Goal: Task Accomplishment & Management: Complete application form

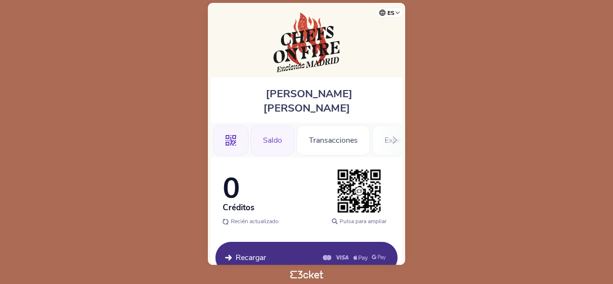
click at [227, 135] on icon at bounding box center [230, 140] width 11 height 11
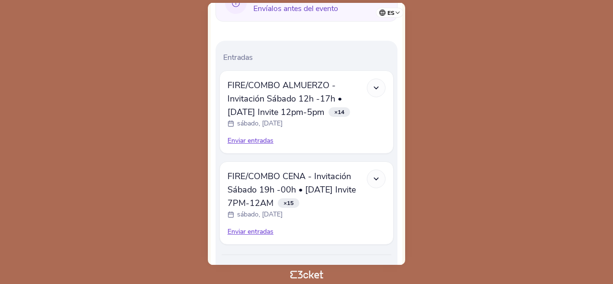
scroll to position [291, 0]
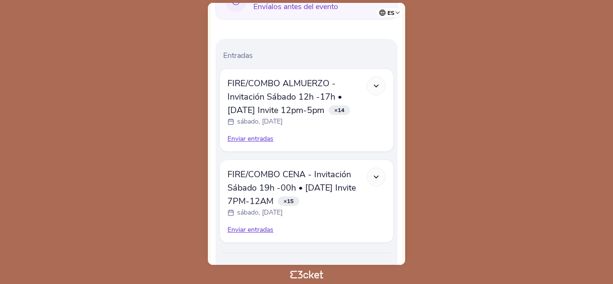
click at [250, 225] on div "Enviar entradas" at bounding box center [306, 230] width 158 height 10
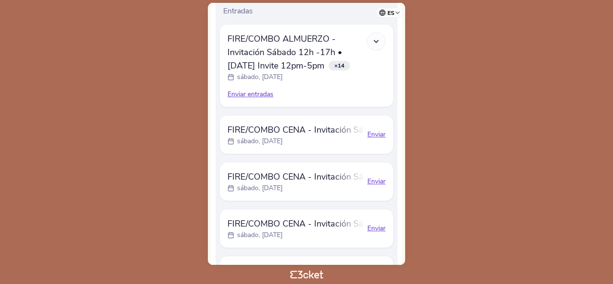
scroll to position [337, 0]
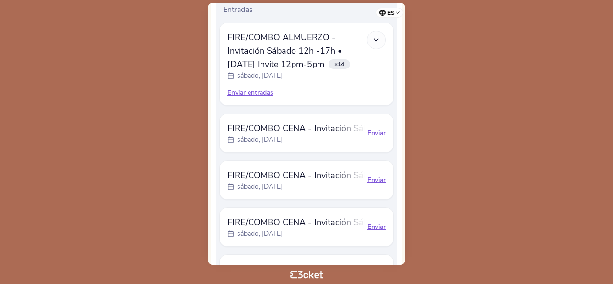
click at [376, 128] on div "Enviar" at bounding box center [376, 133] width 18 height 10
select select "34"
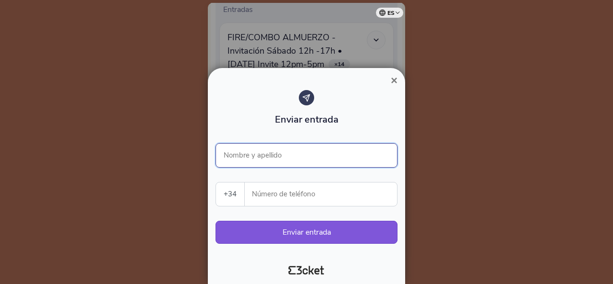
click at [274, 153] on input "Nombre y apellido" at bounding box center [306, 155] width 182 height 24
paste input "Sergio Guijarro Martín"
type input "Sergio Guijarro Martín"
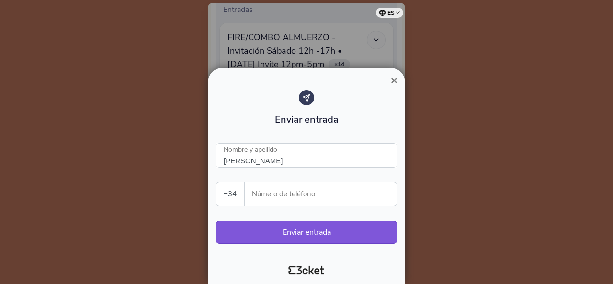
click at [299, 203] on input "Número de teléfono" at bounding box center [324, 193] width 145 height 23
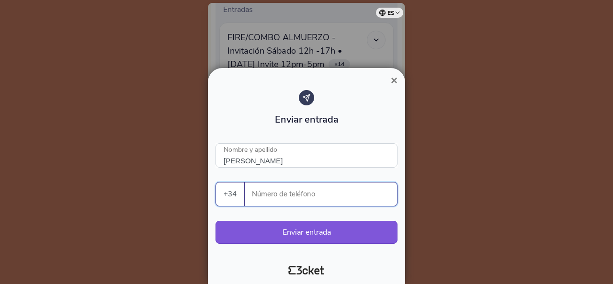
paste input "645110239"
type input "645110239"
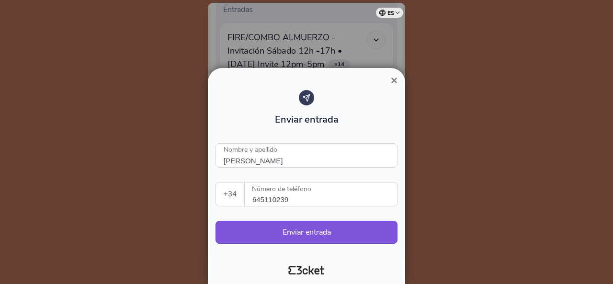
click at [394, 80] on span "×" at bounding box center [394, 80] width 7 height 13
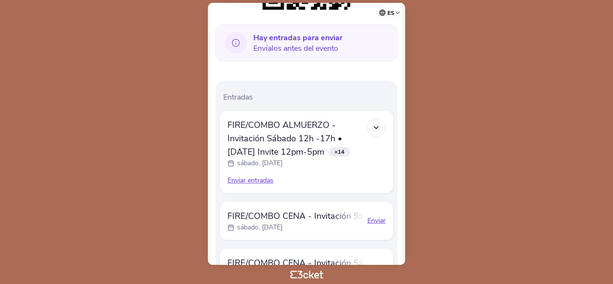
scroll to position [249, 0]
click at [257, 176] on div "Enviar entradas" at bounding box center [306, 181] width 158 height 10
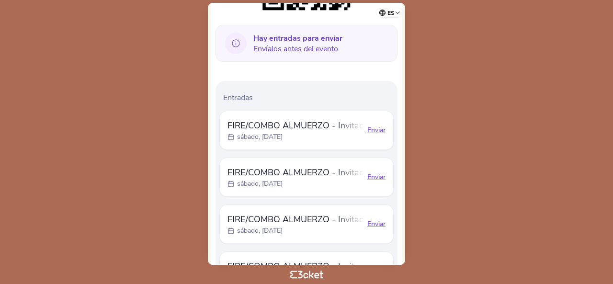
click at [374, 125] on div "Enviar" at bounding box center [376, 130] width 18 height 10
select select "34"
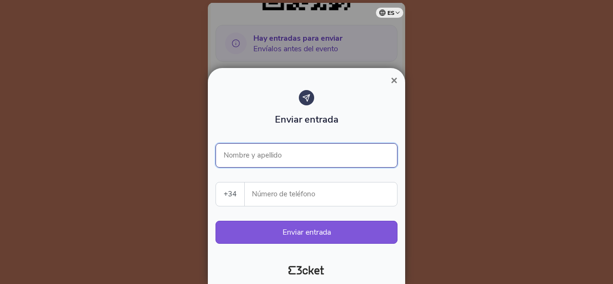
click at [290, 154] on input "Nombre y apellido" at bounding box center [306, 155] width 182 height 24
paste input "Ingrid Poole"
type input "Ingrid Poole"
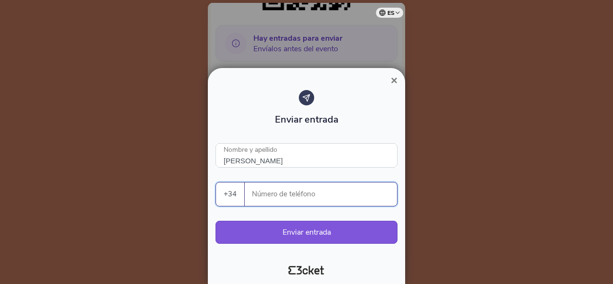
click at [291, 194] on input "Número de teléfono" at bounding box center [324, 193] width 145 height 23
paste input "620169136"
type input "620169136"
click at [348, 231] on button "Enviar entrada" at bounding box center [306, 232] width 182 height 23
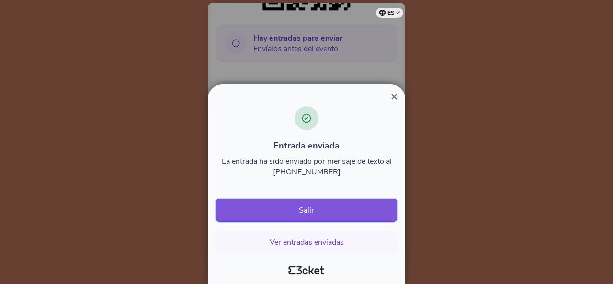
click at [331, 212] on button "Salir" at bounding box center [306, 210] width 182 height 23
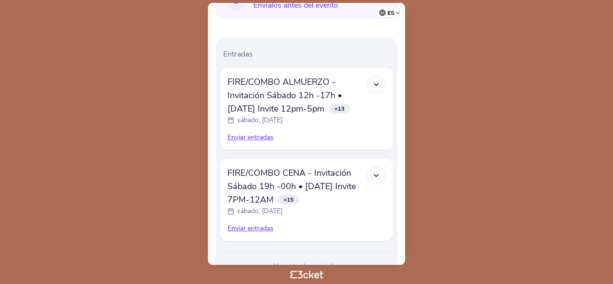
scroll to position [293, 0]
click at [264, 132] on div "Enviar entradas" at bounding box center [306, 137] width 158 height 10
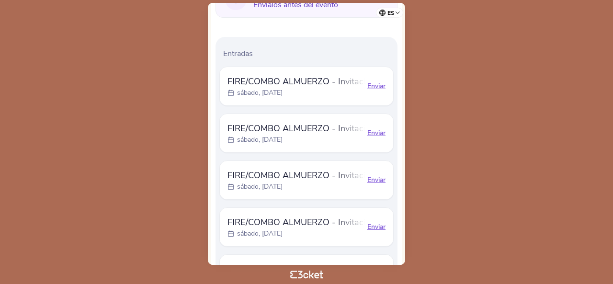
click at [377, 81] on div "Enviar" at bounding box center [376, 86] width 18 height 10
select select "34"
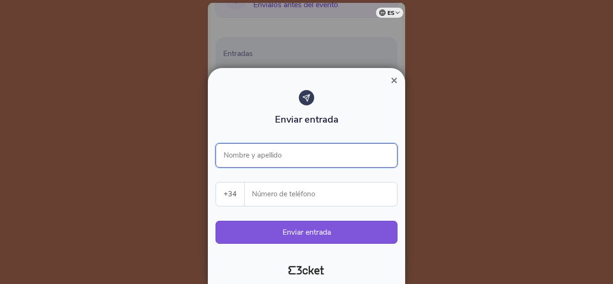
click at [285, 154] on input "Nombre y apellido" at bounding box center [306, 155] width 182 height 24
paste input "Lourdes Paniura"
type input "Lourdes Paniura"
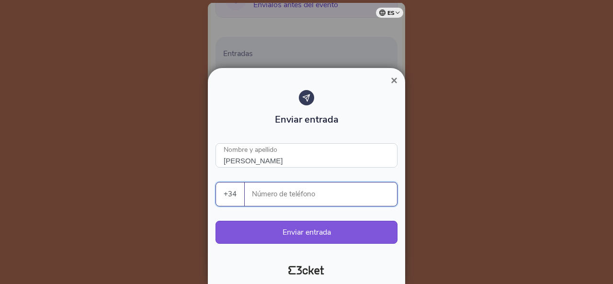
click at [300, 193] on input "Número de teléfono" at bounding box center [324, 193] width 145 height 23
paste input "610869908"
type input "610869908"
click at [312, 235] on button "Enviar entrada" at bounding box center [306, 232] width 182 height 23
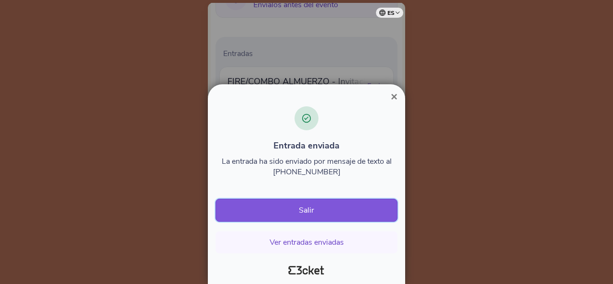
click at [312, 214] on button "Salir" at bounding box center [306, 210] width 182 height 23
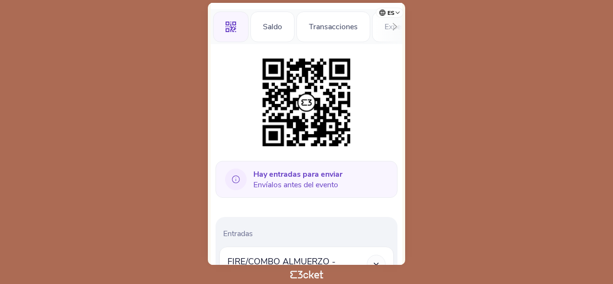
scroll to position [115, 0]
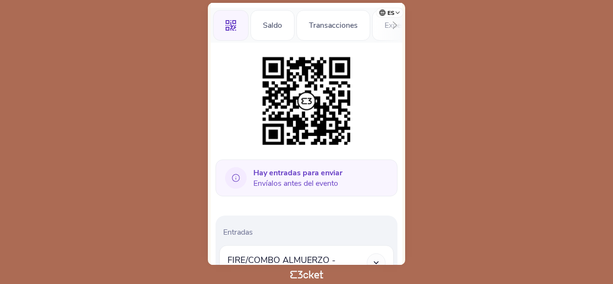
click at [280, 168] on b "Hay entradas para enviar" at bounding box center [297, 173] width 89 height 11
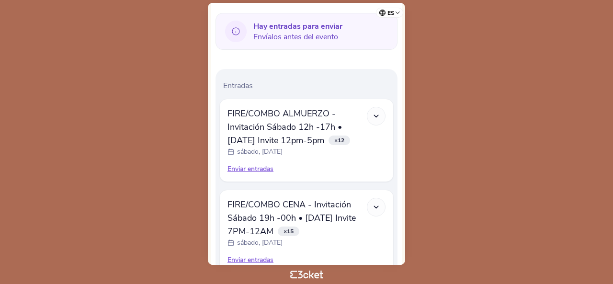
scroll to position [261, 0]
click at [262, 164] on div "Enviar entradas" at bounding box center [306, 169] width 158 height 10
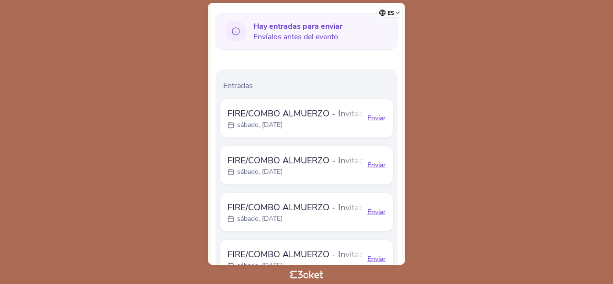
click at [376, 113] on div "Enviar" at bounding box center [376, 118] width 18 height 10
select select "34"
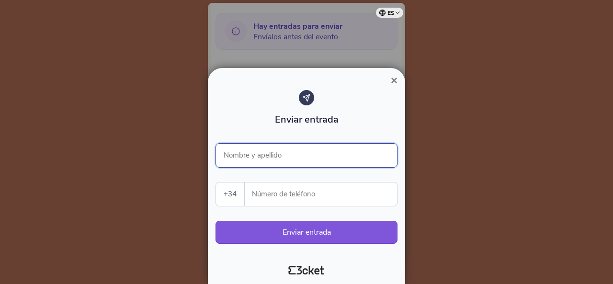
click at [281, 156] on input "Nombre y apellido" at bounding box center [306, 155] width 182 height 24
paste input "Jesús Manuel Fernández"
type input "Jesús Manuel Fernández"
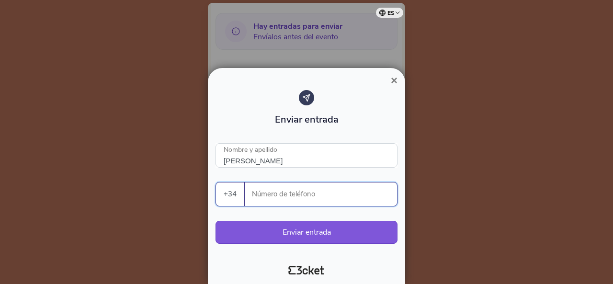
click at [265, 200] on input "Número de teléfono" at bounding box center [324, 193] width 145 height 23
paste input "661211571"
type input "661211571"
click at [271, 236] on button "Enviar entrada" at bounding box center [306, 232] width 182 height 23
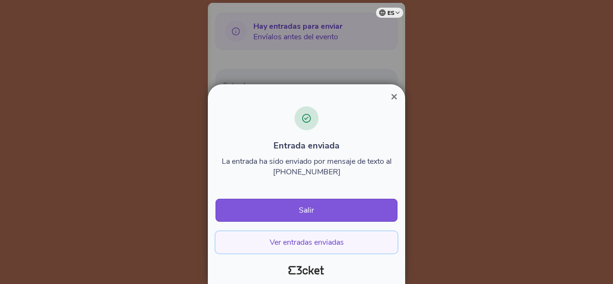
click at [291, 241] on button "Ver entradas enviadas" at bounding box center [306, 242] width 182 height 22
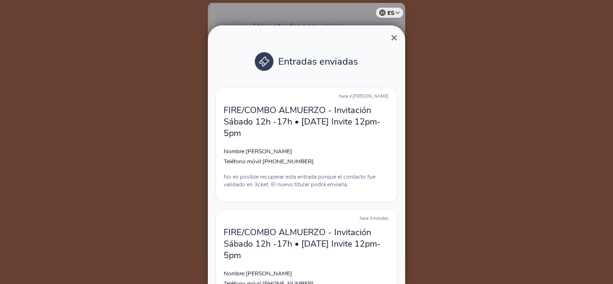
click at [393, 35] on span "×" at bounding box center [394, 37] width 7 height 13
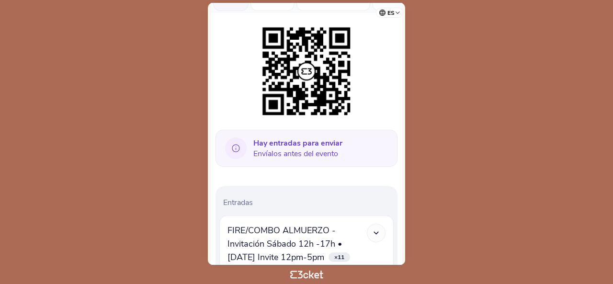
scroll to position [259, 0]
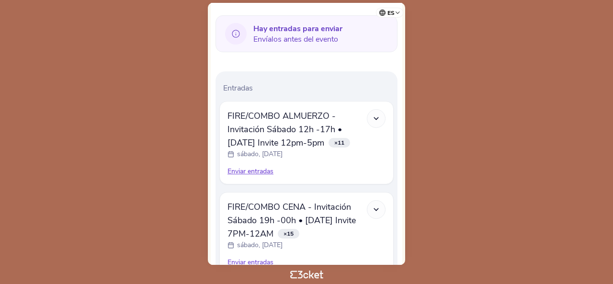
click at [256, 167] on div "Enviar entradas" at bounding box center [306, 172] width 158 height 10
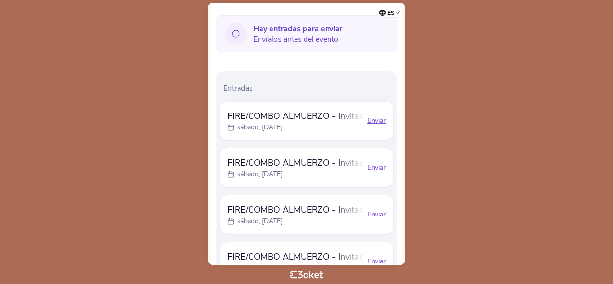
click at [372, 116] on div "Enviar" at bounding box center [376, 121] width 18 height 10
select select "34"
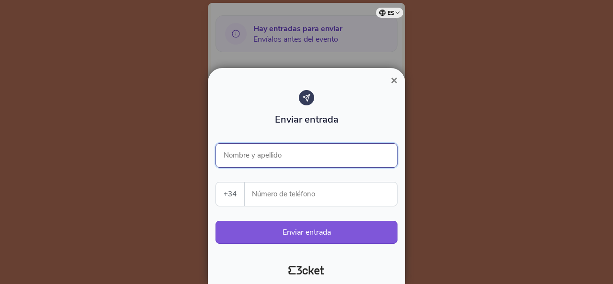
click at [255, 157] on input "Nombre y apellido" at bounding box center [306, 155] width 182 height 24
paste input "[PERSON_NAME]"
type input "[PERSON_NAME]"
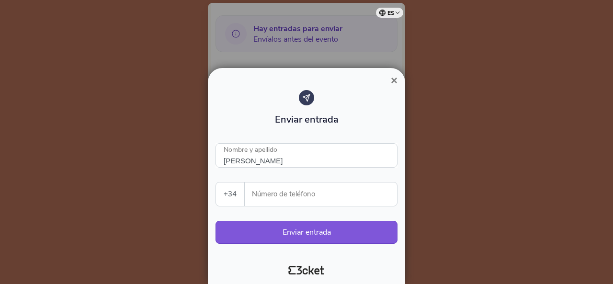
click at [294, 196] on input "Número de teléfono" at bounding box center [324, 193] width 145 height 23
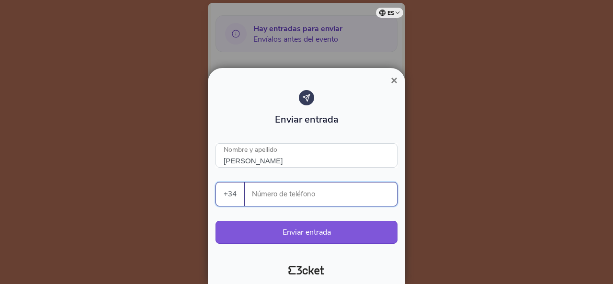
paste input "689089776"
type input "689089776"
click at [297, 233] on button "Enviar entrada" at bounding box center [306, 232] width 182 height 23
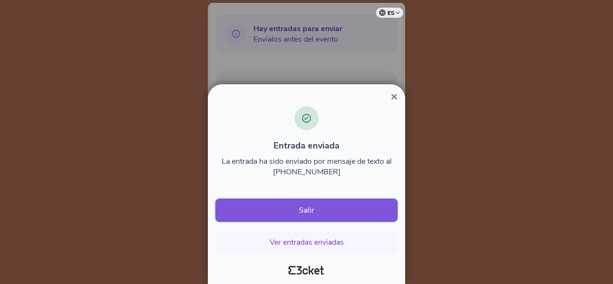
click at [300, 219] on button "Salir" at bounding box center [306, 210] width 182 height 23
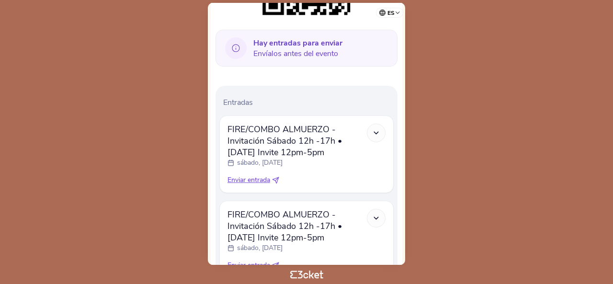
scroll to position [246, 0]
click at [258, 174] on span "Enviar entrada" at bounding box center [248, 179] width 43 height 10
select select "34"
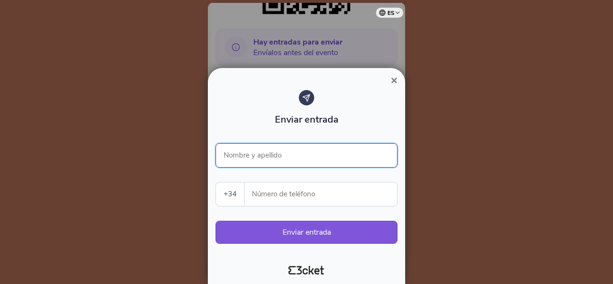
click at [272, 157] on input "Nombre y apellido" at bounding box center [306, 155] width 182 height 24
paste input "Elisa Ciapi"
type input "Elisa Ciapi"
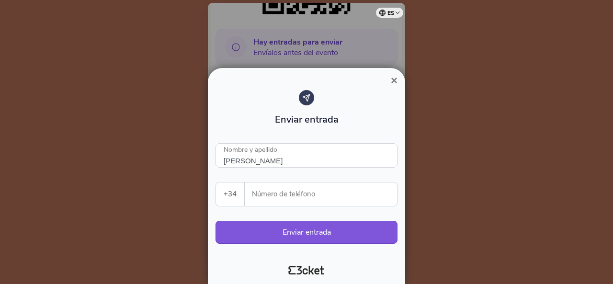
click at [284, 199] on input "Número de teléfono" at bounding box center [324, 193] width 145 height 23
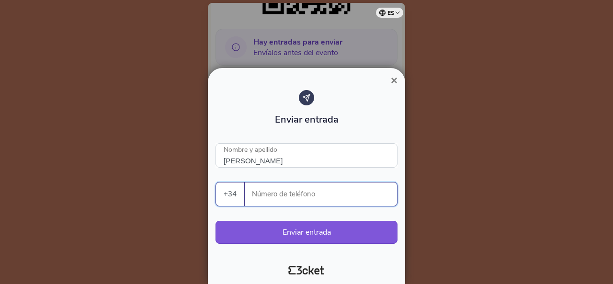
paste input "634870543"
type input "634870543"
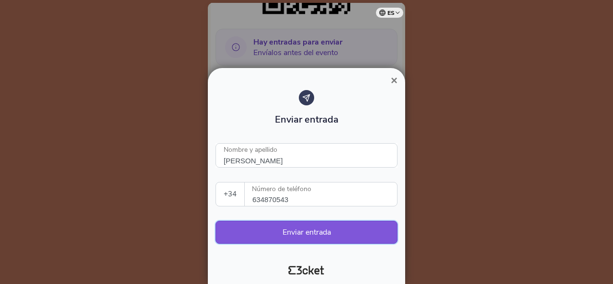
click at [288, 232] on button "Enviar entrada" at bounding box center [306, 232] width 182 height 23
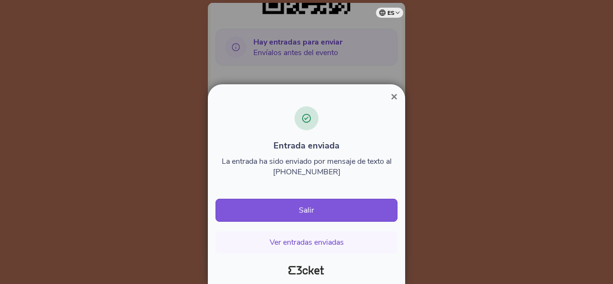
click at [393, 96] on span "×" at bounding box center [394, 96] width 7 height 13
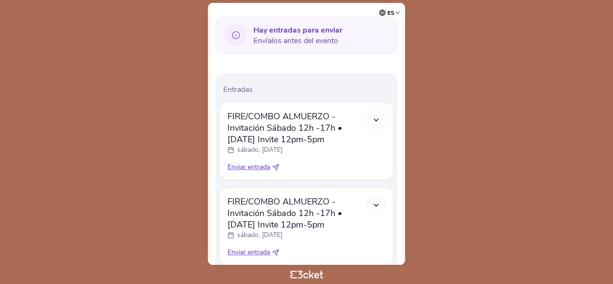
scroll to position [257, 0]
click at [238, 163] on span "Enviar entrada" at bounding box center [248, 168] width 43 height 10
select select "34"
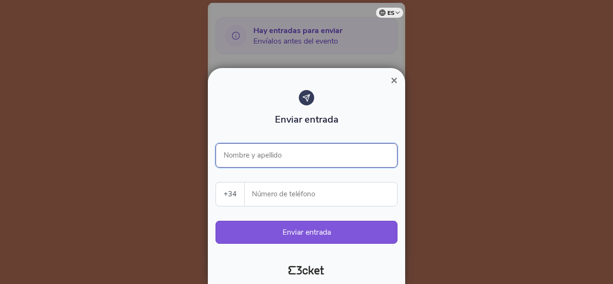
click at [258, 156] on input "Nombre y apellido" at bounding box center [306, 155] width 182 height 24
paste input "Philippe Baroffio"
type input "Philippe Baroffio"
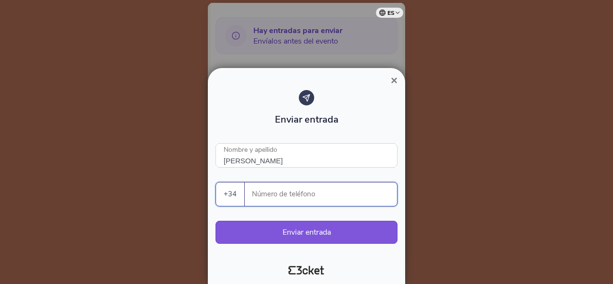
click at [277, 194] on input "Número de teléfono" at bounding box center [324, 193] width 145 height 23
paste input "605568544"
type input "605568544"
click at [288, 232] on button "Enviar entrada" at bounding box center [306, 232] width 182 height 23
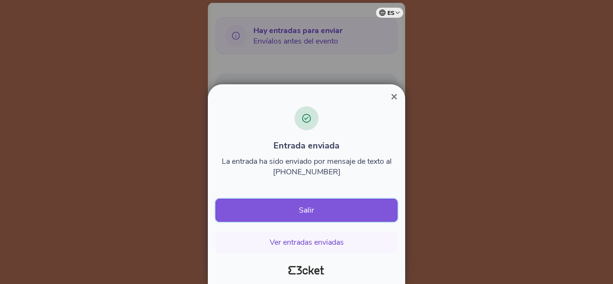
click at [323, 210] on button "Salir" at bounding box center [306, 210] width 182 height 23
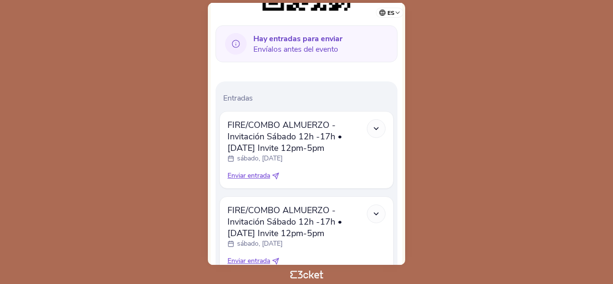
scroll to position [257, 0]
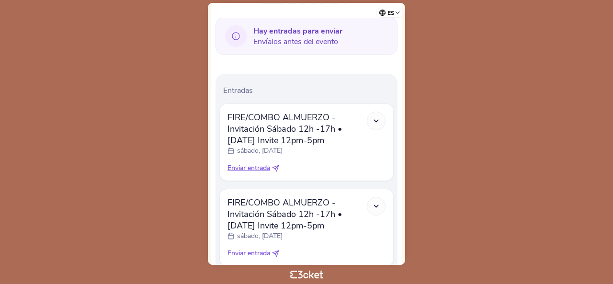
click at [250, 163] on span "Enviar entrada" at bounding box center [248, 168] width 43 height 10
select select "34"
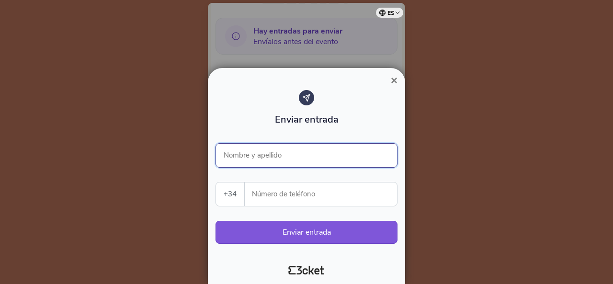
click at [262, 153] on input "Nombre y apellido" at bounding box center [306, 155] width 182 height 24
paste input "[PERSON_NAME]"
type input "[PERSON_NAME]"
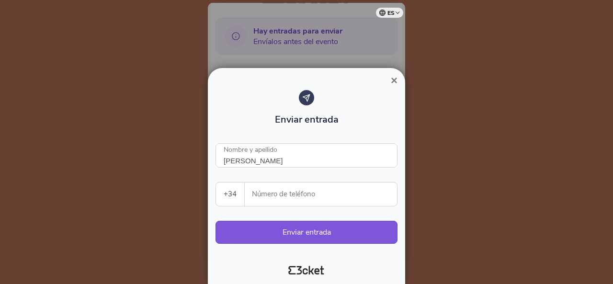
click at [267, 195] on input "Número de teléfono" at bounding box center [324, 193] width 145 height 23
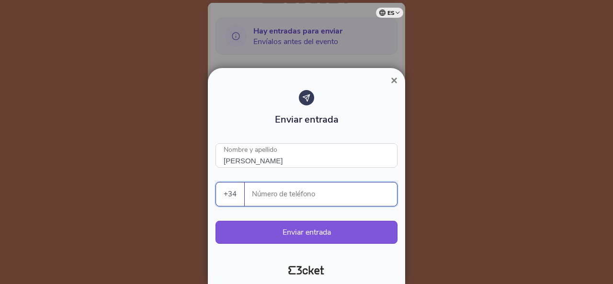
type input "618660168"
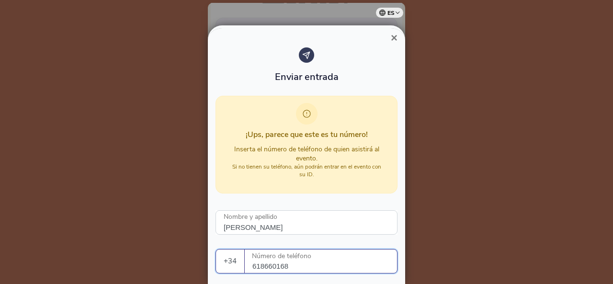
scroll to position [65, 0]
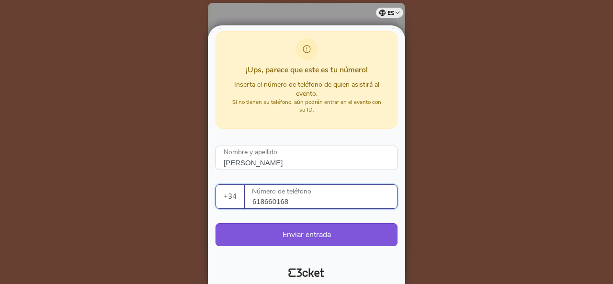
drag, startPoint x: 303, startPoint y: 196, endPoint x: 235, endPoint y: 193, distance: 69.0
click at [235, 193] on div "+34 [GEOGRAPHIC_DATA] (+351) [GEOGRAPHIC_DATA] (+34) [GEOGRAPHIC_DATA] (+32) [G…" at bounding box center [306, 196] width 182 height 24
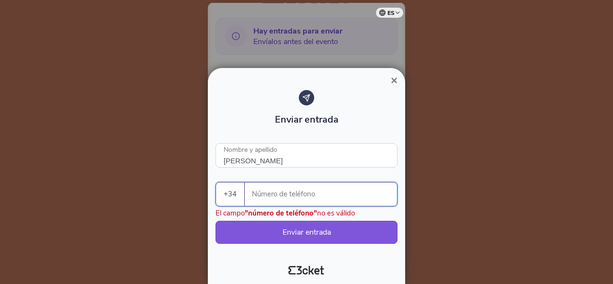
paste input "tel"
click at [279, 197] on input "Número de teléfono" at bounding box center [324, 193] width 145 height 23
paste input "tel"
click at [288, 193] on input "Número de teléfono" at bounding box center [324, 193] width 145 height 23
paste input "665066057"
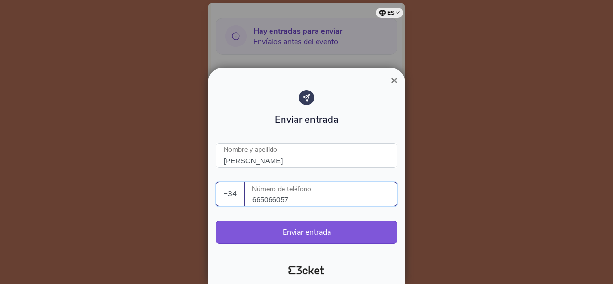
type input "665066057"
click at [301, 234] on button "Enviar entrada" at bounding box center [306, 232] width 182 height 23
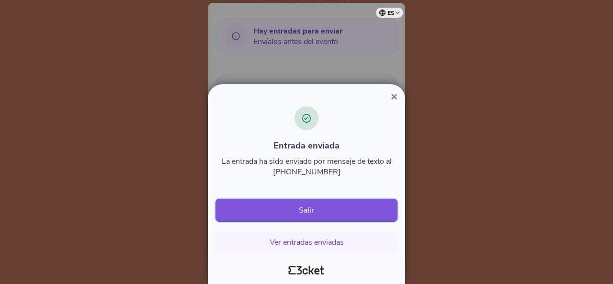
click at [301, 210] on button "Salir" at bounding box center [306, 210] width 182 height 23
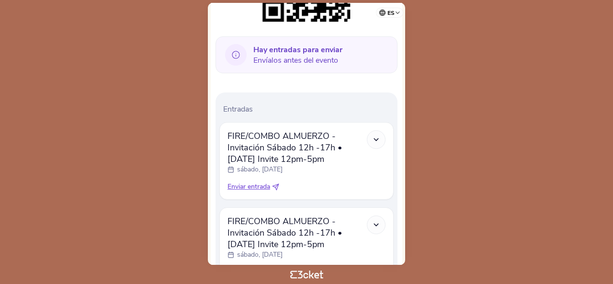
scroll to position [238, 0]
click at [255, 181] on span "Enviar entrada" at bounding box center [248, 186] width 43 height 10
select select "34"
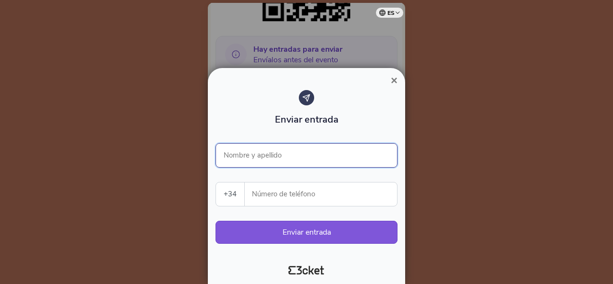
click at [264, 155] on input "Nombre y apellido" at bounding box center [306, 155] width 182 height 24
paste input "[PERSON_NAME] de la [PERSON_NAME]"
type input "[PERSON_NAME] de la [PERSON_NAME]"
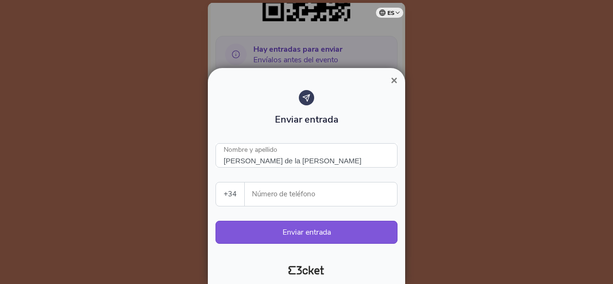
click at [275, 194] on input "Número de teléfono" at bounding box center [324, 193] width 145 height 23
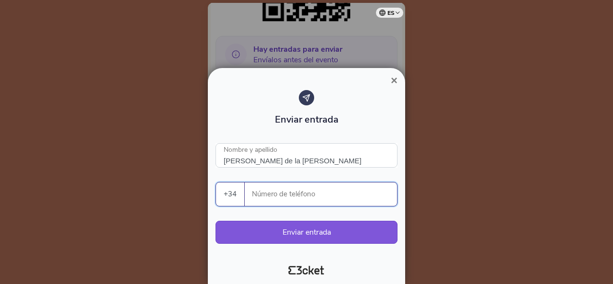
click at [286, 190] on input "Número de teléfono" at bounding box center [324, 193] width 145 height 23
paste input "661747542"
type input "661747542"
click at [294, 228] on button "Enviar entrada" at bounding box center [306, 232] width 182 height 23
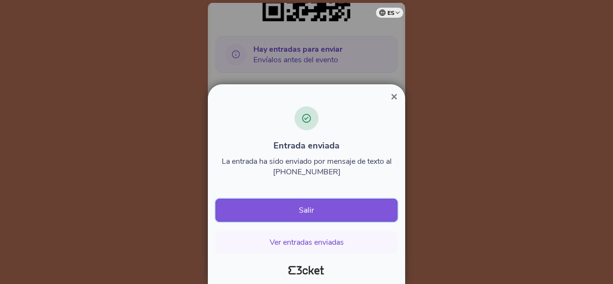
click at [315, 211] on button "Salir" at bounding box center [306, 210] width 182 height 23
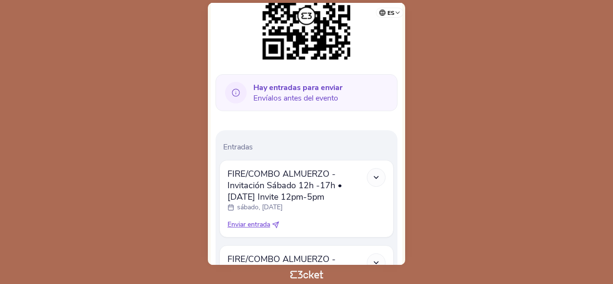
scroll to position [201, 0]
click at [252, 219] on span "Enviar entrada" at bounding box center [248, 224] width 43 height 10
select select "34"
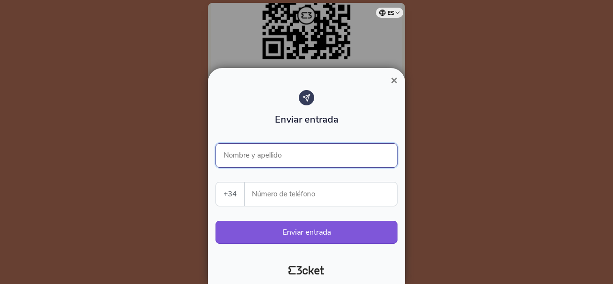
click at [257, 156] on input "Nombre y apellido" at bounding box center [306, 155] width 182 height 24
paste input "Mariola Martin Mujica"
type input "Mariola Martin Mujica"
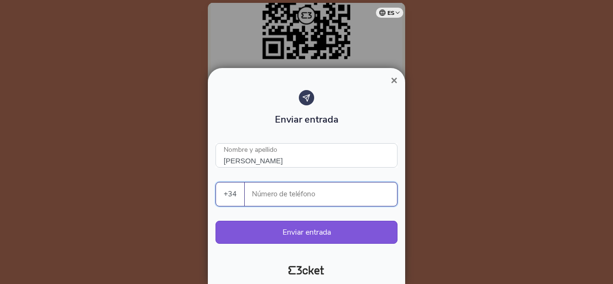
click at [280, 192] on input "Número de teléfono" at bounding box center [324, 193] width 145 height 23
paste input "605954005"
type input "605954005"
click at [285, 232] on button "Enviar entrada" at bounding box center [306, 232] width 182 height 23
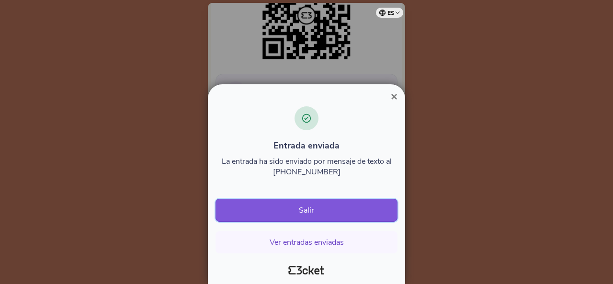
click at [301, 211] on button "Salir" at bounding box center [306, 210] width 182 height 23
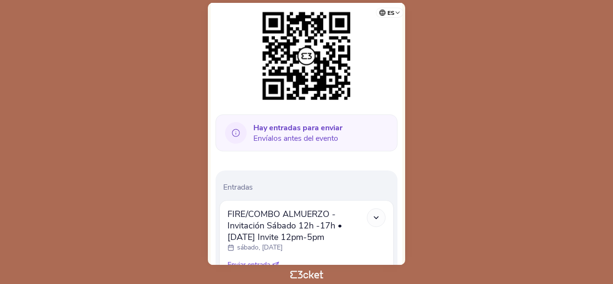
scroll to position [210, 0]
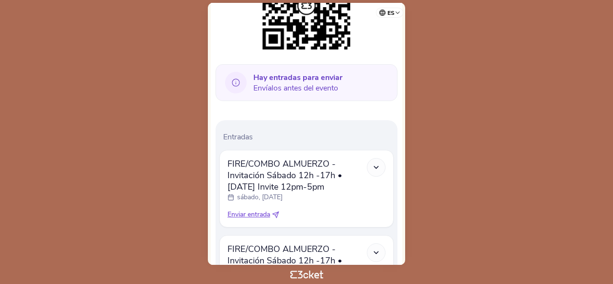
click at [253, 210] on span "Enviar entrada" at bounding box center [248, 215] width 43 height 10
select select "34"
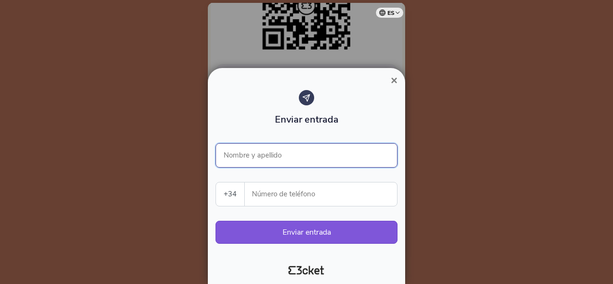
click at [253, 153] on input "Nombre y apellido" at bounding box center [306, 155] width 182 height 24
paste input "Nani de las Moras"
type input "Nani de las Moras"
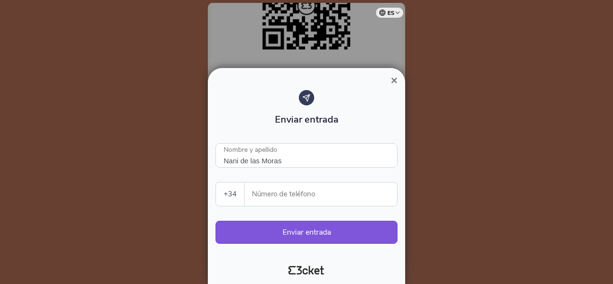
click at [291, 193] on input "Número de teléfono" at bounding box center [324, 193] width 145 height 23
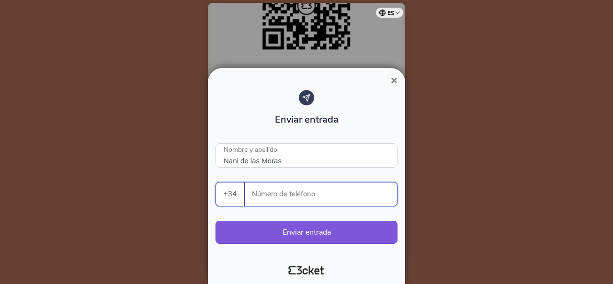
paste input "645947365"
type input "645947365"
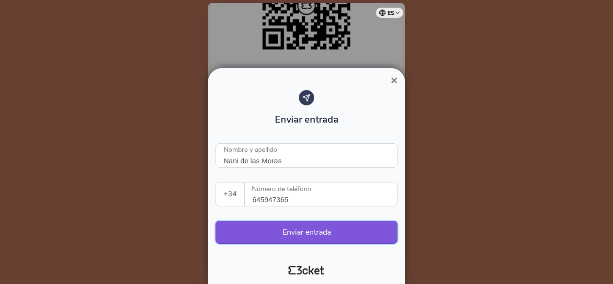
click at [291, 234] on button "Enviar entrada" at bounding box center [306, 232] width 182 height 23
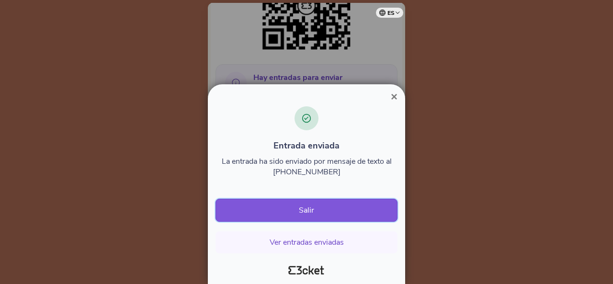
click at [311, 209] on button "Salir" at bounding box center [306, 210] width 182 height 23
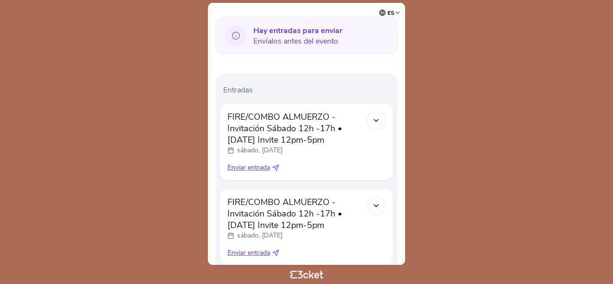
scroll to position [258, 0]
click at [258, 162] on span "Enviar entrada" at bounding box center [248, 167] width 43 height 10
select select "34"
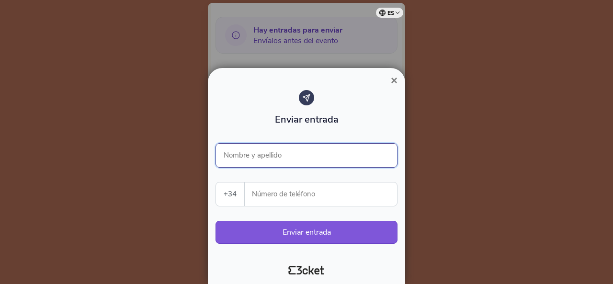
click at [253, 158] on input "Nombre y apellido" at bounding box center [306, 155] width 182 height 24
paste input "[PERSON_NAME]"
type input "[PERSON_NAME]"
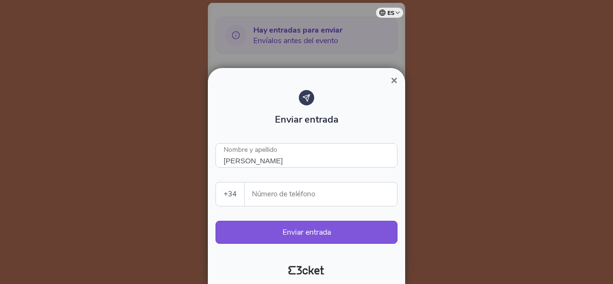
click at [271, 192] on input "Número de teléfono" at bounding box center [324, 193] width 145 height 23
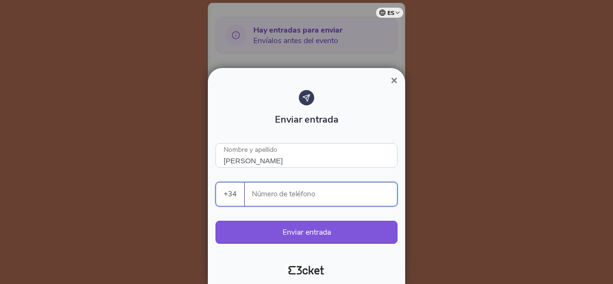
paste input "687471344"
type input "687471344"
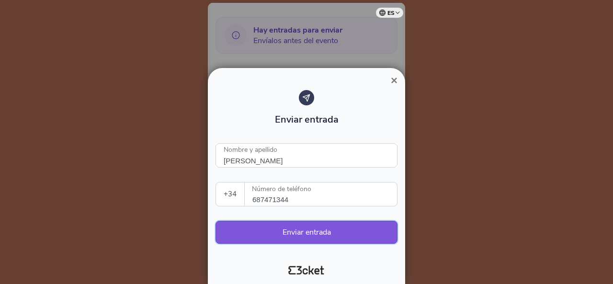
click at [273, 231] on button "Enviar entrada" at bounding box center [306, 232] width 182 height 23
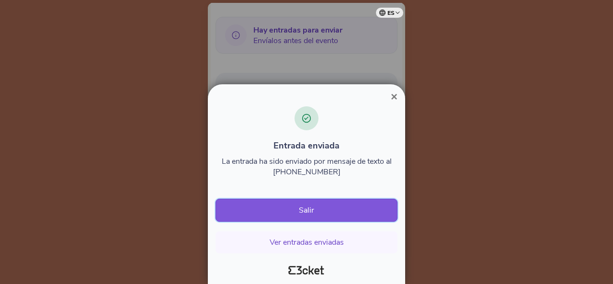
click at [292, 211] on button "Salir" at bounding box center [306, 210] width 182 height 23
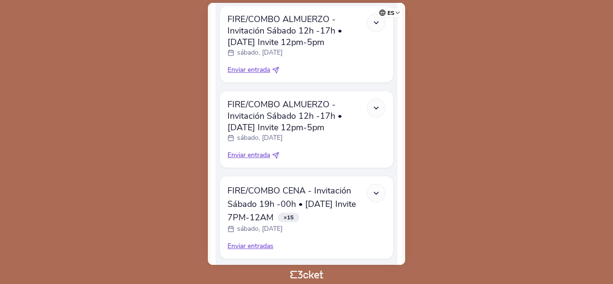
scroll to position [483, 0]
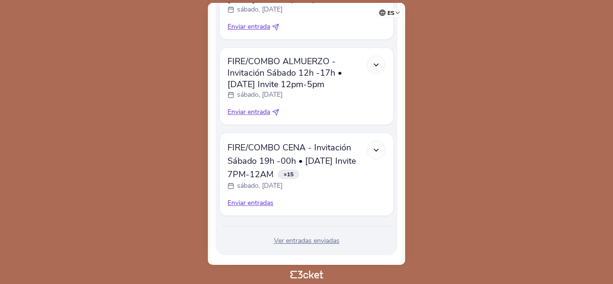
click at [309, 236] on div "Ver entradas enviadas" at bounding box center [306, 241] width 174 height 10
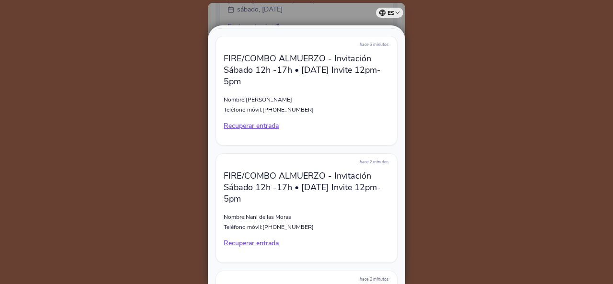
scroll to position [1259, 0]
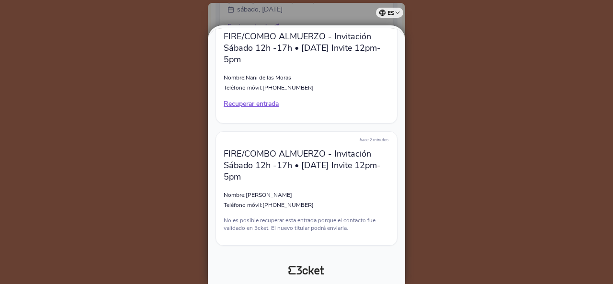
click at [552, 110] on div at bounding box center [306, 142] width 613 height 284
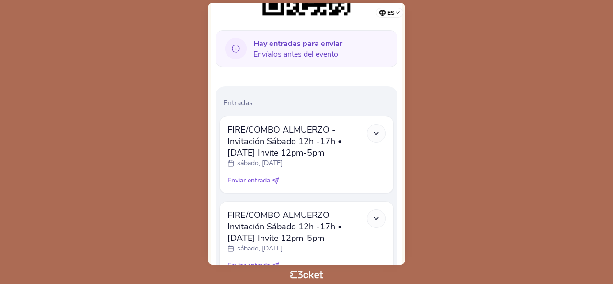
scroll to position [243, 0]
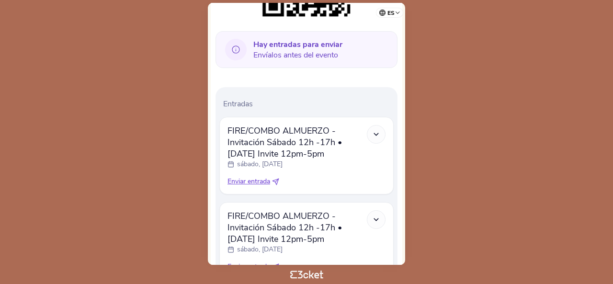
click at [256, 177] on span "Enviar entrada" at bounding box center [248, 182] width 43 height 10
select select "34"
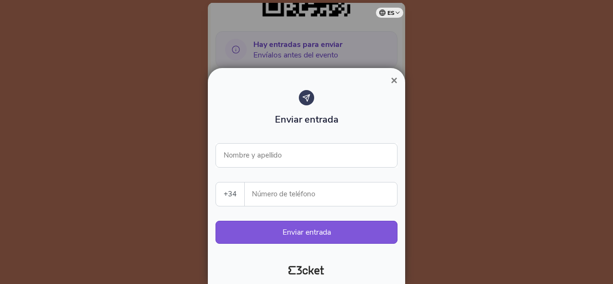
click at [396, 79] on span "×" at bounding box center [394, 80] width 7 height 13
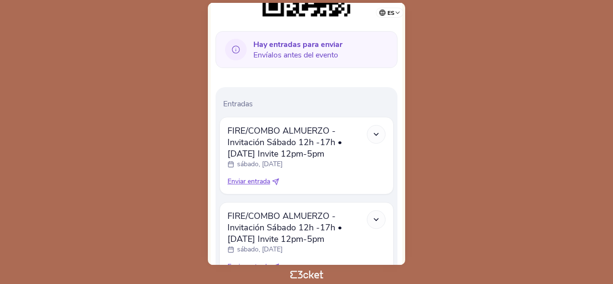
click at [256, 177] on span "Enviar entrada" at bounding box center [248, 182] width 43 height 10
select select "34"
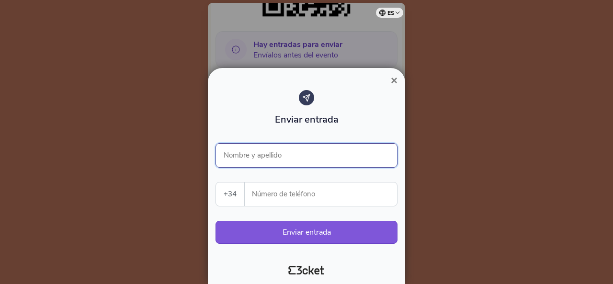
click at [256, 151] on input "Nombre y apellido" at bounding box center [306, 155] width 182 height 24
paste input "Silvia Delgado"
type input "Silvia Delgado"
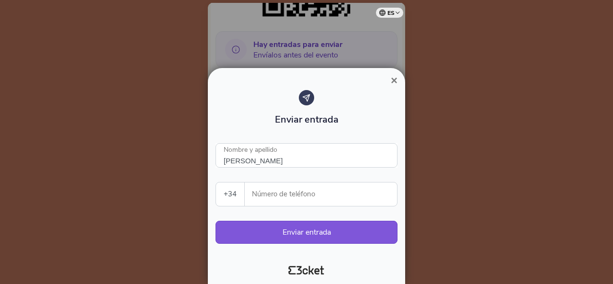
click at [296, 191] on input "Número de teléfono" at bounding box center [324, 193] width 145 height 23
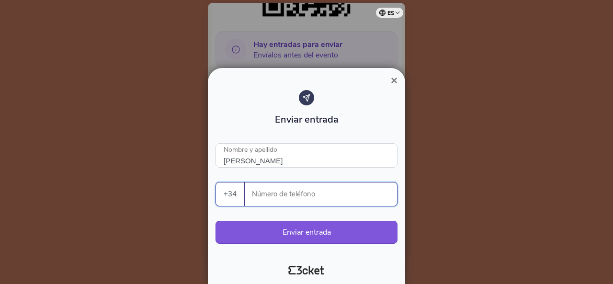
paste input "636975551"
type input "636975551"
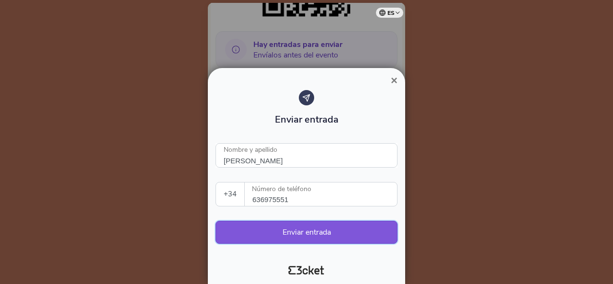
click at [303, 233] on button "Enviar entrada" at bounding box center [306, 232] width 182 height 23
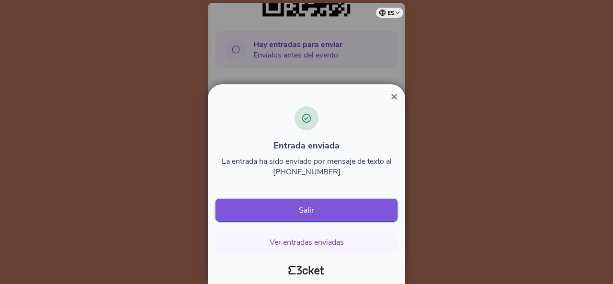
click at [319, 215] on button "Salir" at bounding box center [306, 210] width 182 height 23
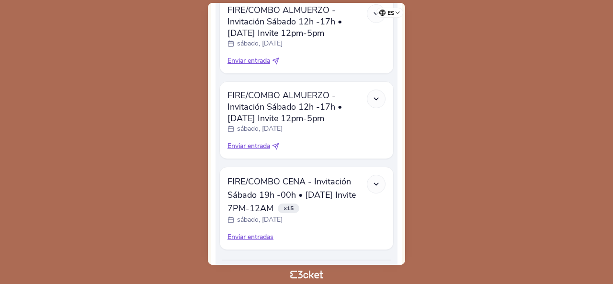
scroll to position [362, 0]
click at [255, 234] on div "Enviar entradas" at bounding box center [306, 239] width 158 height 10
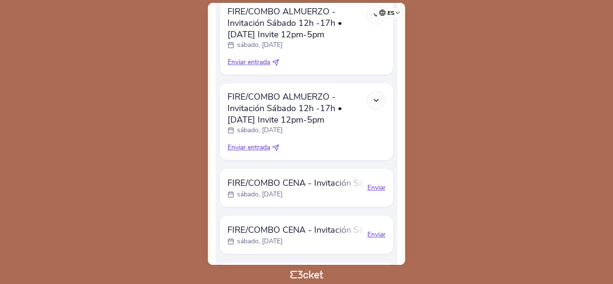
click at [375, 96] on icon at bounding box center [376, 100] width 8 height 8
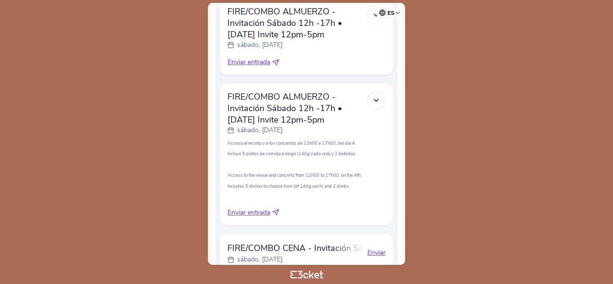
click at [375, 99] on polyline at bounding box center [376, 100] width 4 height 2
click at [378, 96] on icon at bounding box center [376, 100] width 8 height 8
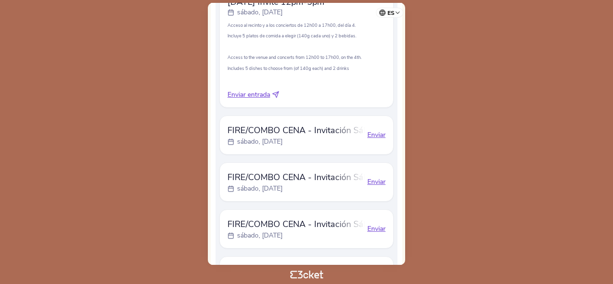
scroll to position [482, 0]
click at [374, 129] on div "Enviar" at bounding box center [376, 134] width 18 height 10
select select "34"
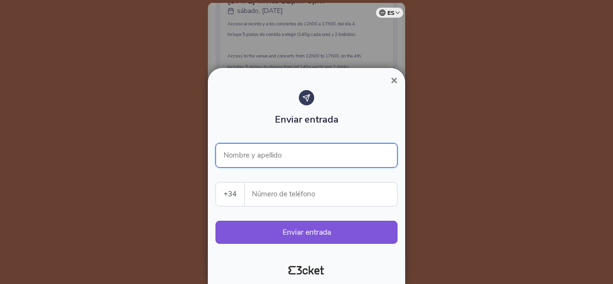
click at [289, 152] on input "Nombre y apellido" at bounding box center [306, 155] width 182 height 24
paste input "[PERSON_NAME]"
type input "[PERSON_NAME]"
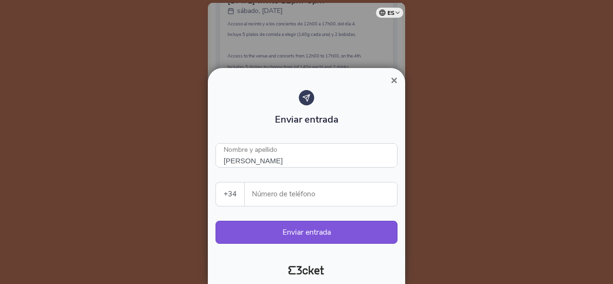
click at [303, 191] on input "Número de teléfono" at bounding box center [324, 193] width 145 height 23
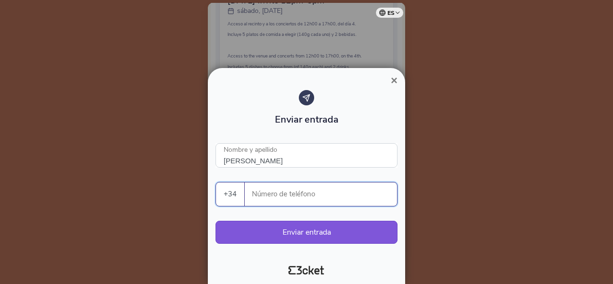
paste input "645110239"
type input "645110239"
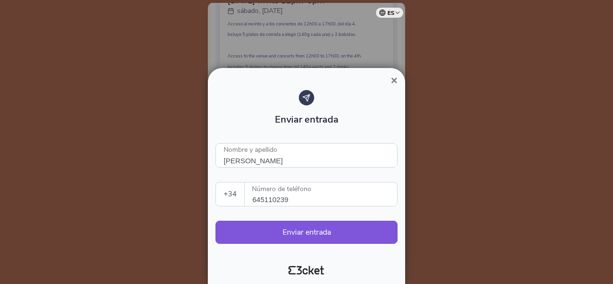
click at [393, 79] on span "×" at bounding box center [394, 80] width 7 height 13
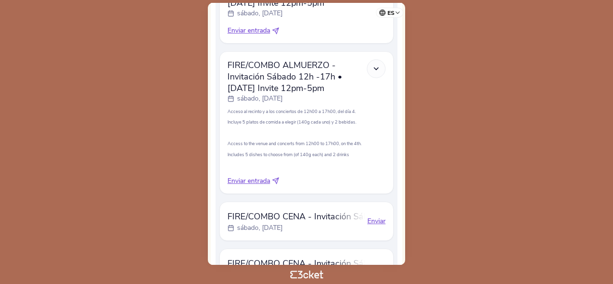
scroll to position [490, 0]
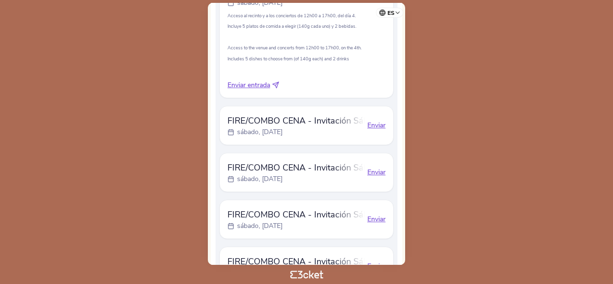
click at [374, 121] on div "Enviar" at bounding box center [376, 126] width 18 height 10
select select "34"
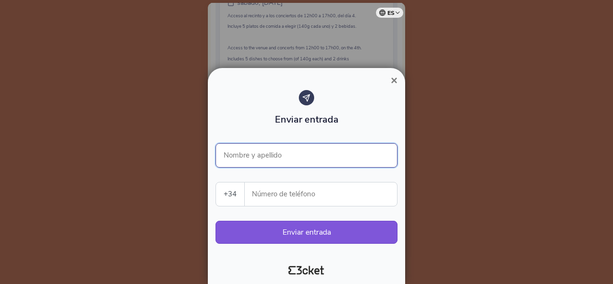
click at [315, 157] on input "Nombre y apellido" at bounding box center [306, 155] width 182 height 24
paste input "645110239"
type input "645110239"
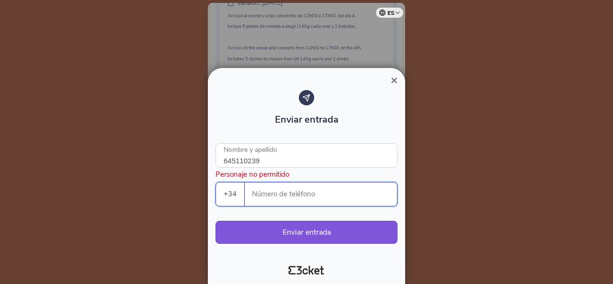
click at [287, 192] on input "Número de teléfono" at bounding box center [324, 193] width 145 height 23
paste input "645110239"
type input "645110239"
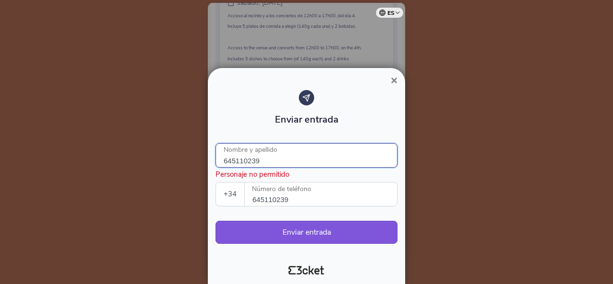
click at [281, 154] on input "645110239" at bounding box center [306, 155] width 182 height 24
drag, startPoint x: 272, startPoint y: 162, endPoint x: 203, endPoint y: 163, distance: 68.5
click at [203, 163] on div "× Enviar entrada 645110239 Nombre y apellido Personaje no permitido +34 Portuga…" at bounding box center [306, 142] width 613 height 284
click at [271, 157] on input "Nombre y apellido" at bounding box center [306, 155] width 182 height 24
paste input "Sergio Guijarro Martín"
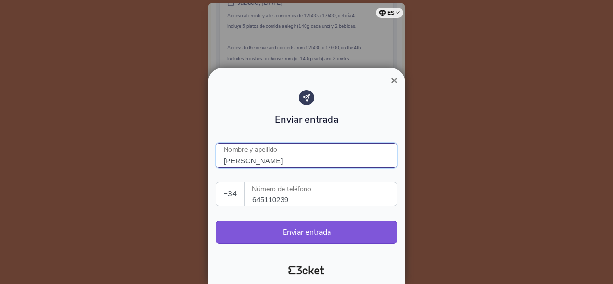
type input "Sergio Guijarro Martín"
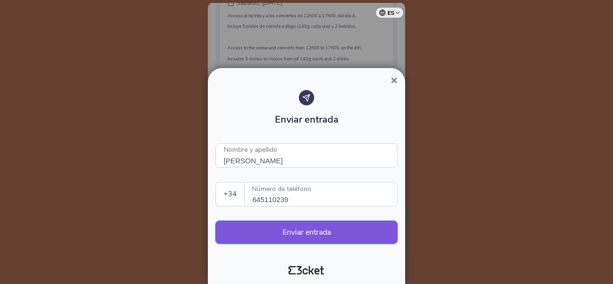
click at [284, 227] on button "Enviar entrada" at bounding box center [306, 232] width 182 height 23
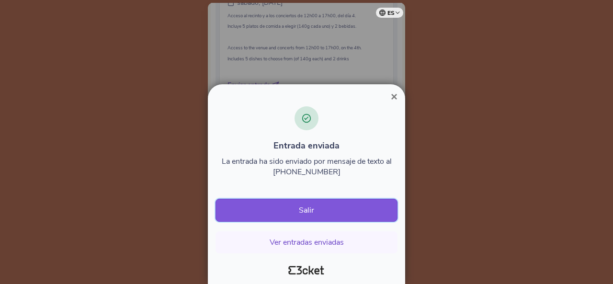
click at [314, 210] on button "Salir" at bounding box center [306, 210] width 182 height 23
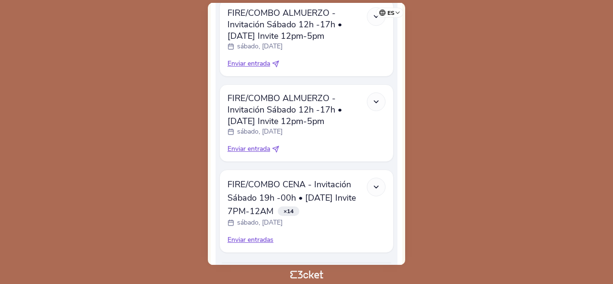
scroll to position [397, 0]
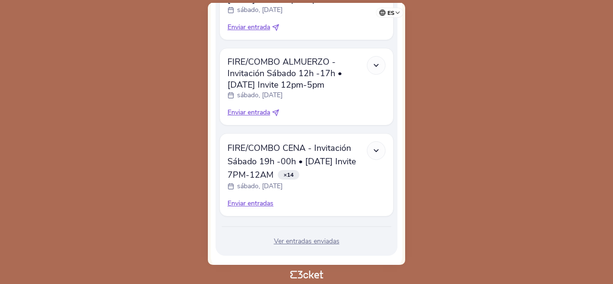
click at [260, 199] on div "Enviar entradas" at bounding box center [306, 204] width 158 height 10
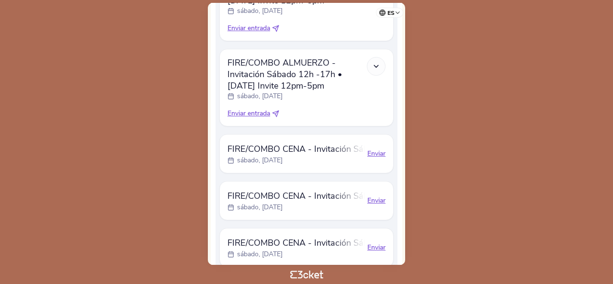
scroll to position [417, 0]
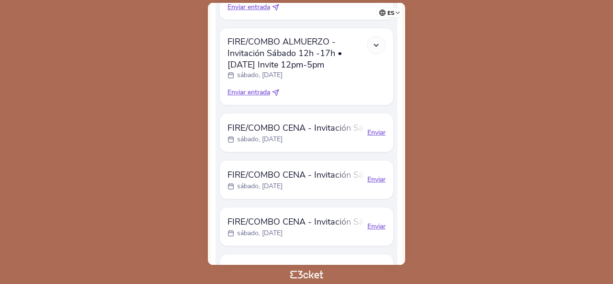
click at [370, 128] on div "Enviar" at bounding box center [376, 133] width 18 height 10
select select "34"
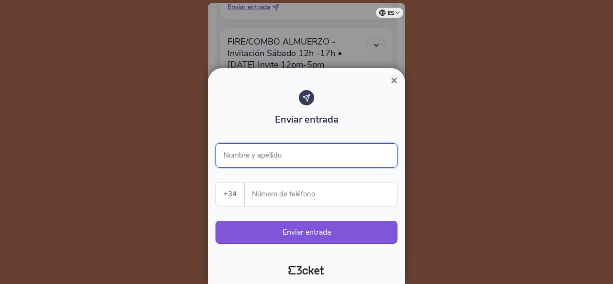
click at [283, 153] on input "Nombre y apellido" at bounding box center [306, 155] width 182 height 24
paste input "Juan Mora Paredes"
type input "Juan Mora Paredes"
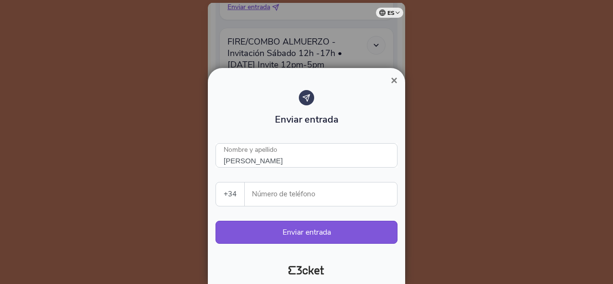
click at [279, 195] on input "Número de teléfono" at bounding box center [324, 193] width 145 height 23
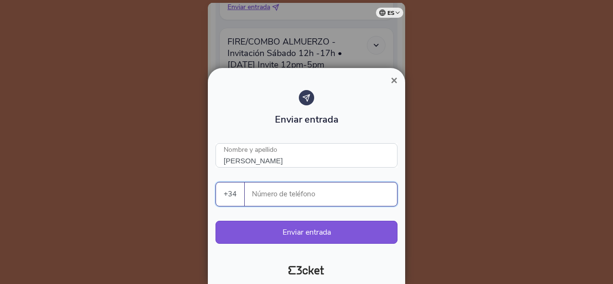
paste input "646947531"
type input "646947531"
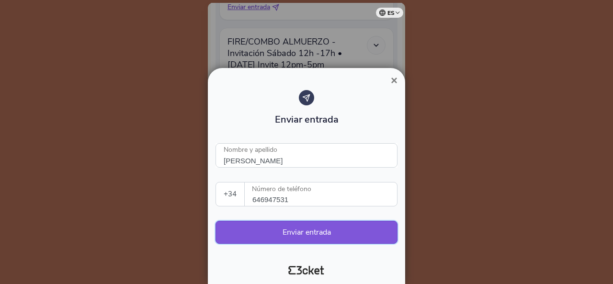
click at [283, 228] on button "Enviar entrada" at bounding box center [306, 232] width 182 height 23
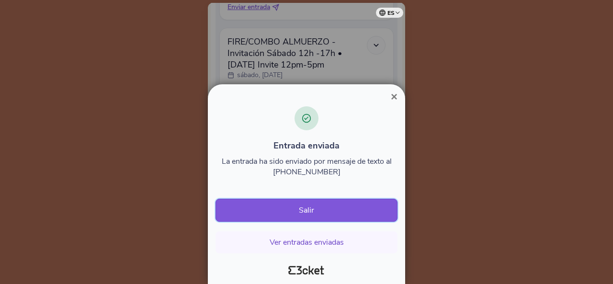
click at [309, 212] on button "Salir" at bounding box center [306, 210] width 182 height 23
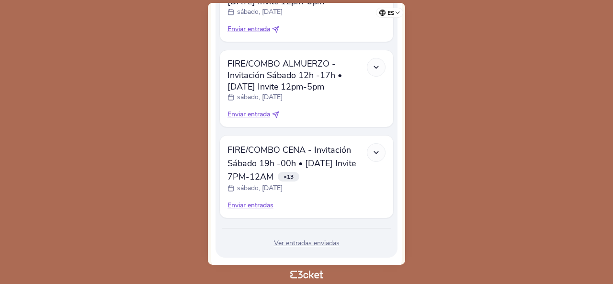
scroll to position [397, 0]
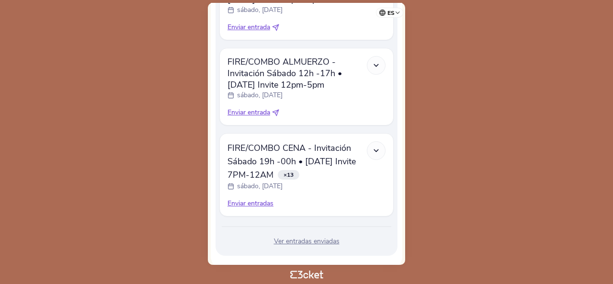
click at [260, 199] on div "Enviar entradas" at bounding box center [306, 204] width 158 height 10
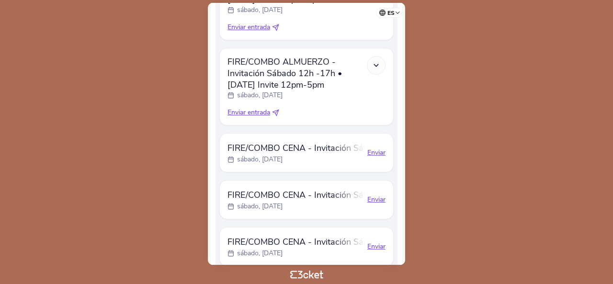
click at [378, 148] on div "Enviar" at bounding box center [376, 153] width 18 height 10
select select "34"
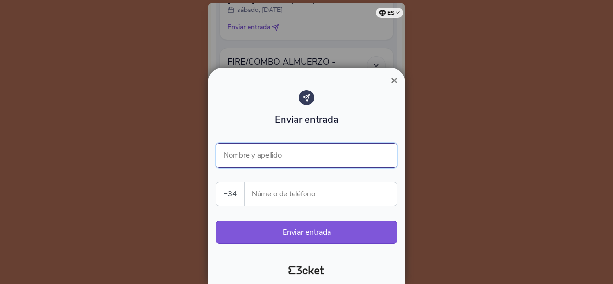
click at [266, 155] on input "Nombre y apellido" at bounding box center [306, 155] width 182 height 24
paste input "[PERSON_NAME]"
type input "[PERSON_NAME]"
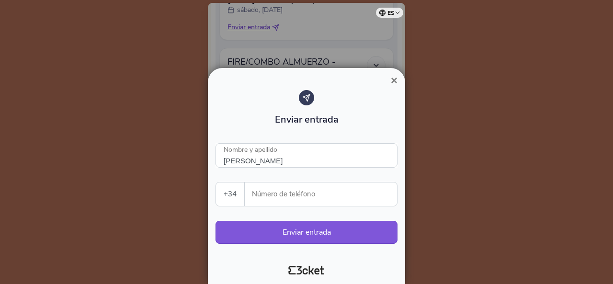
click at [292, 196] on input "Número de teléfono" at bounding box center [324, 193] width 145 height 23
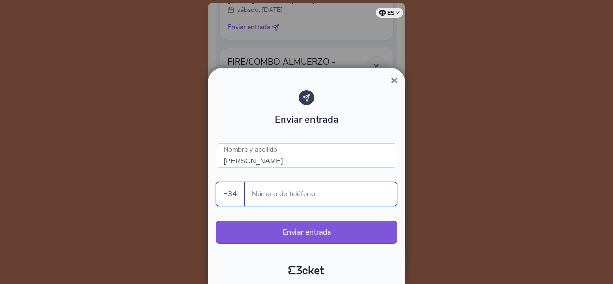
paste input "661753617"
type input "661753617"
click at [259, 229] on button "Enviar entrada" at bounding box center [306, 232] width 182 height 23
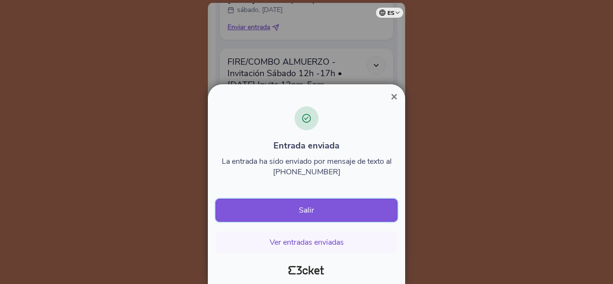
click at [320, 206] on button "Salir" at bounding box center [306, 210] width 182 height 23
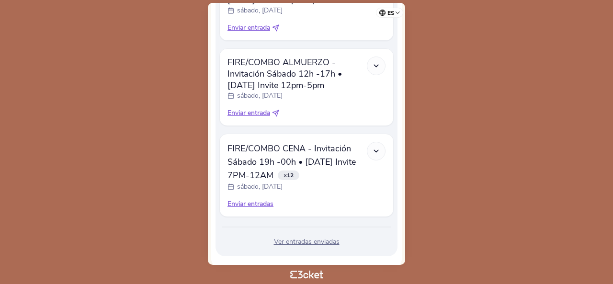
scroll to position [397, 0]
click at [264, 199] on div "Enviar entradas" at bounding box center [306, 204] width 158 height 10
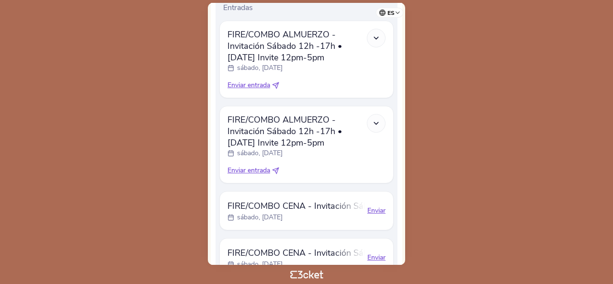
scroll to position [419, 0]
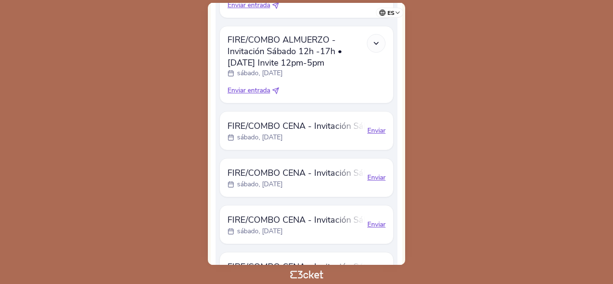
click at [378, 126] on div "Enviar" at bounding box center [376, 131] width 18 height 10
select select "34"
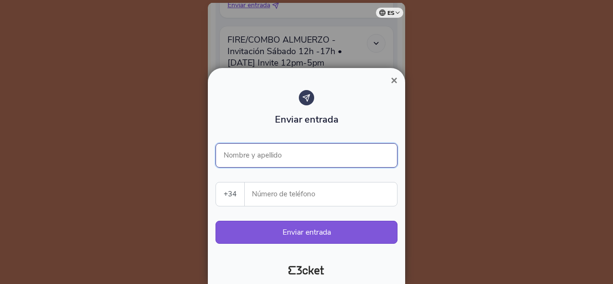
click at [280, 149] on input "Nombre y apellido" at bounding box center [306, 155] width 182 height 24
paste input "[PERSON_NAME]"
type input "[PERSON_NAME]"
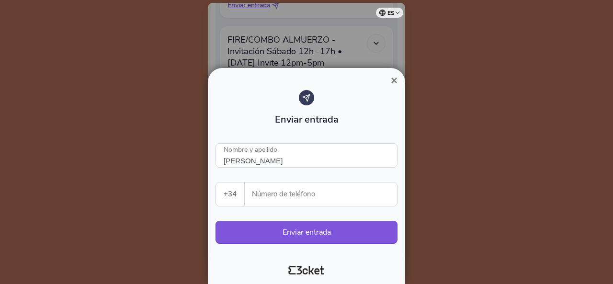
click at [259, 190] on input "Número de teléfono" at bounding box center [324, 193] width 145 height 23
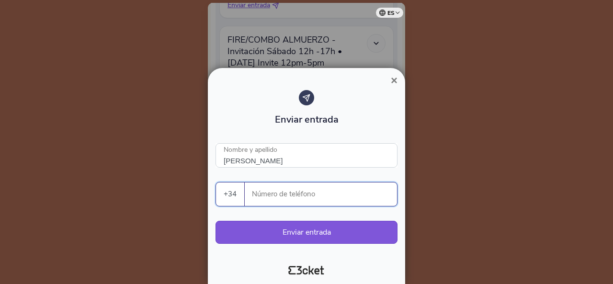
paste input "625261880"
type input "625261880"
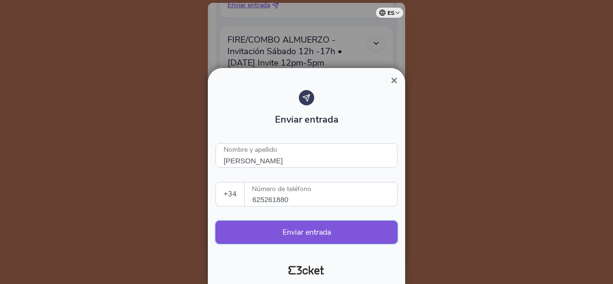
click at [260, 235] on button "Enviar entrada" at bounding box center [306, 232] width 182 height 23
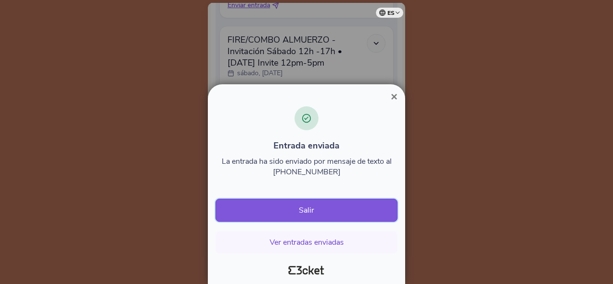
click at [322, 209] on button "Salir" at bounding box center [306, 210] width 182 height 23
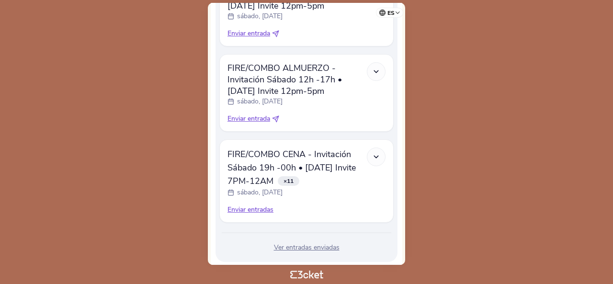
scroll to position [392, 0]
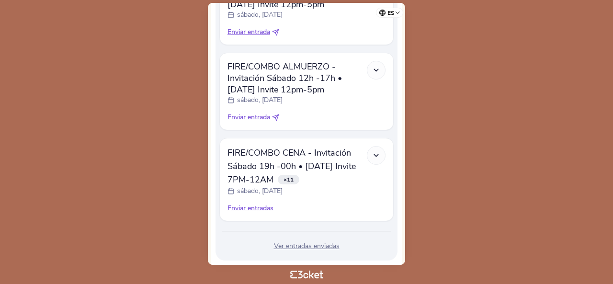
click at [253, 203] on div "Enviar entradas" at bounding box center [306, 208] width 158 height 10
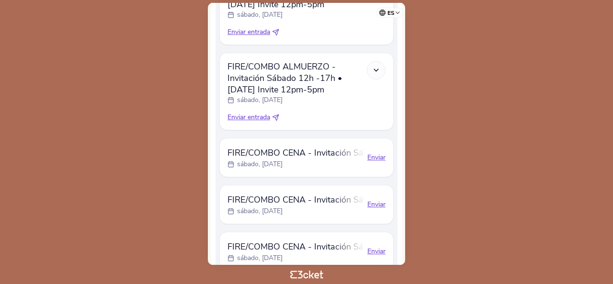
click at [379, 153] on div "Enviar" at bounding box center [376, 158] width 18 height 10
select select "34"
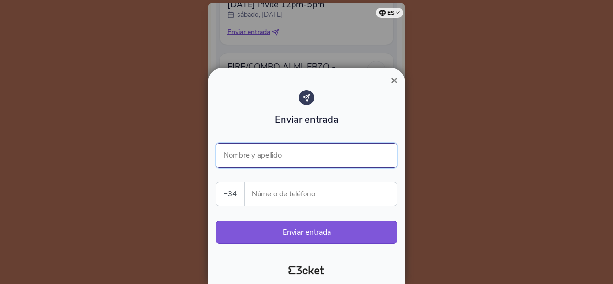
click at [271, 154] on input "Nombre y apellido" at bounding box center [306, 155] width 182 height 24
paste input "[PERSON_NAME]"
type input "[PERSON_NAME]"
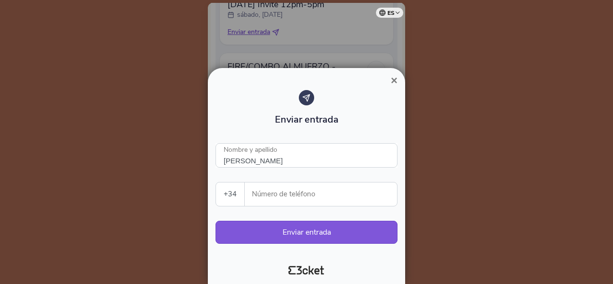
click at [277, 185] on input "Número de teléfono" at bounding box center [324, 193] width 145 height 23
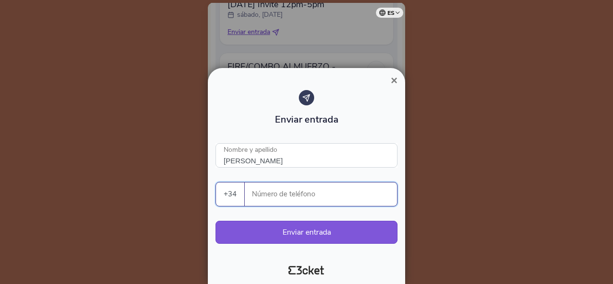
paste input "678134612"
type input "678134612"
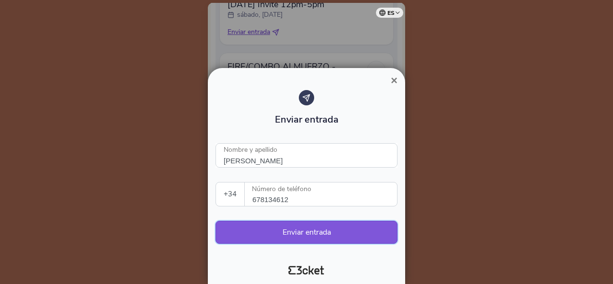
click at [292, 231] on button "Enviar entrada" at bounding box center [306, 232] width 182 height 23
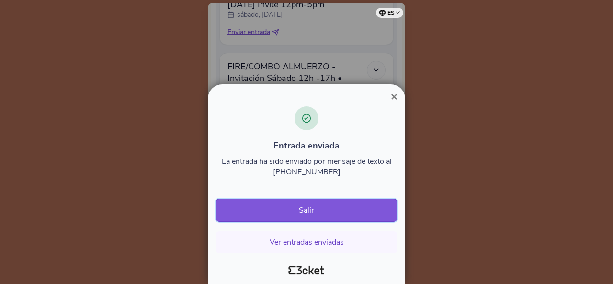
click at [306, 211] on button "Salir" at bounding box center [306, 210] width 182 height 23
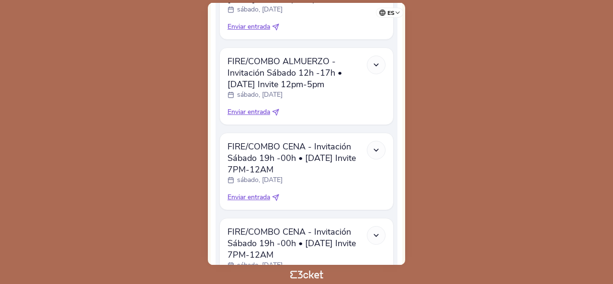
scroll to position [400, 0]
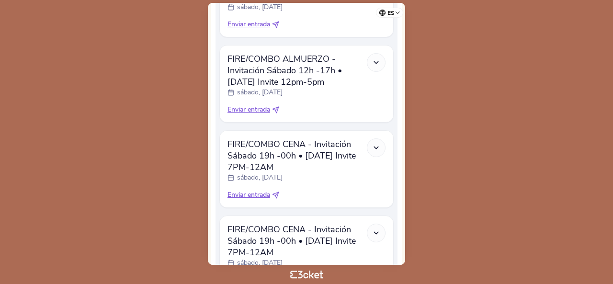
click at [257, 190] on span "Enviar entrada" at bounding box center [248, 195] width 43 height 10
select select "34"
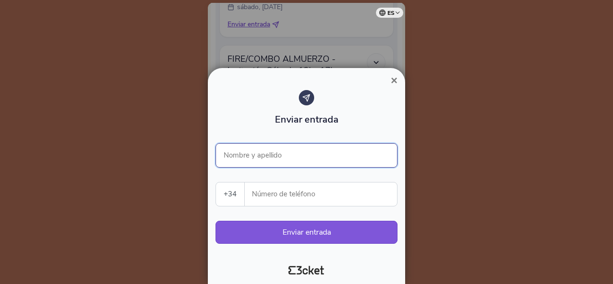
click at [269, 156] on input "Nombre y apellido" at bounding box center [306, 155] width 182 height 24
paste input "Edwin Buendía"
type input "Edwin Buendía"
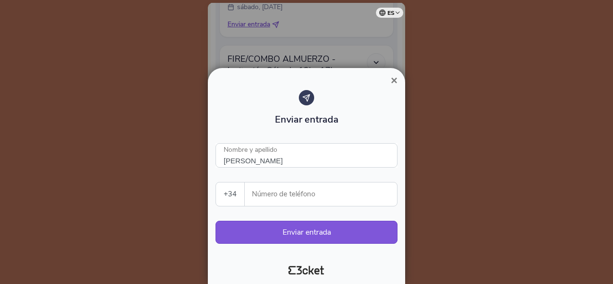
click at [276, 195] on input "Número de teléfono" at bounding box center [324, 193] width 145 height 23
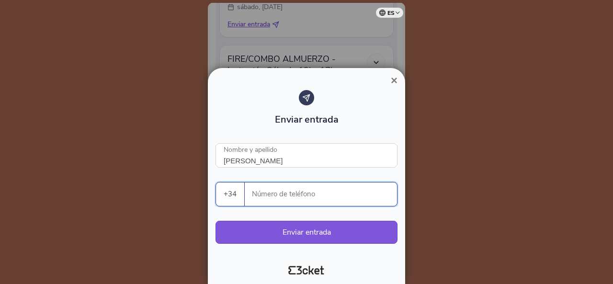
paste input "651981216"
type input "651981216"
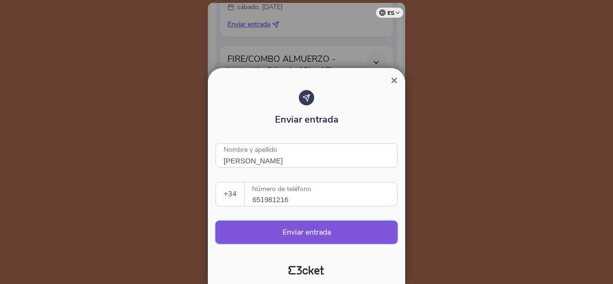
click at [284, 229] on button "Enviar entrada" at bounding box center [306, 232] width 182 height 23
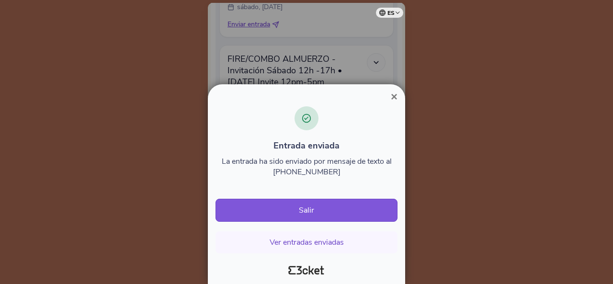
click at [327, 207] on button "Salir" at bounding box center [306, 210] width 182 height 23
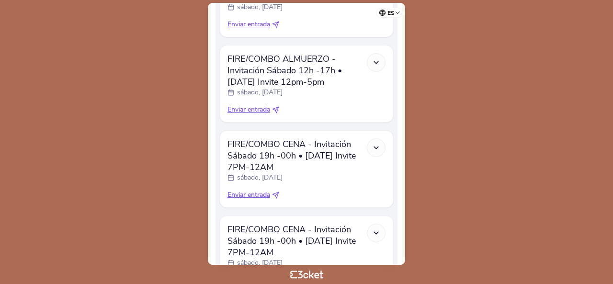
click at [327, 207] on div "× Entrada enviada La entrada ha sido enviado por mensaje de texto al +346519812…" at bounding box center [306, 142] width 613 height 284
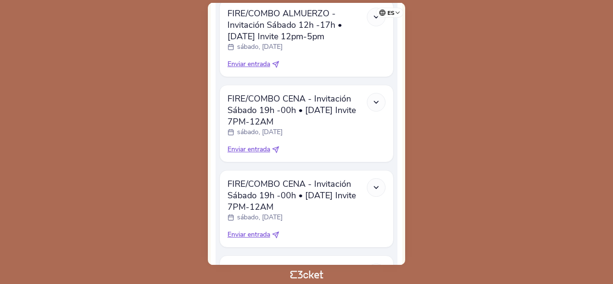
scroll to position [446, 0]
click at [258, 144] on span "Enviar entrada" at bounding box center [248, 149] width 43 height 10
select select "34"
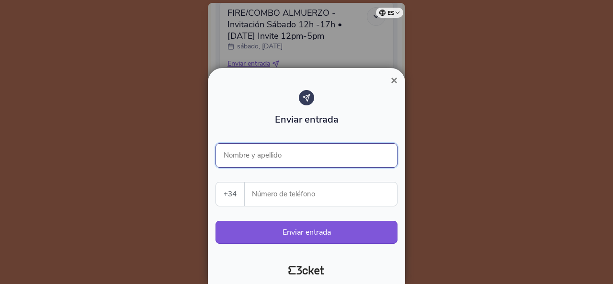
click at [275, 147] on input "Nombre y apellido" at bounding box center [306, 155] width 182 height 24
paste input "Daniel González"
type input "Daniel González"
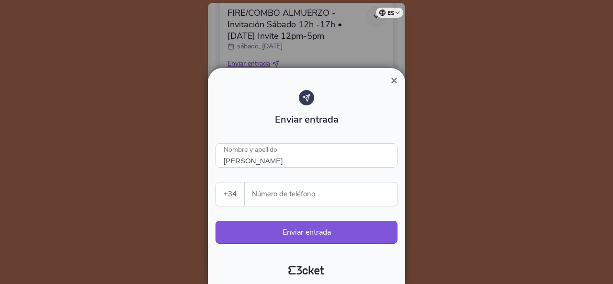
click at [263, 190] on input "Número de teléfono" at bounding box center [324, 193] width 145 height 23
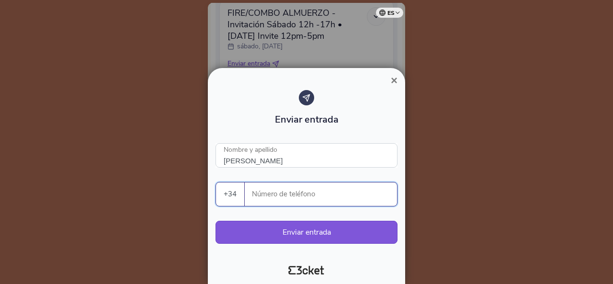
paste input "658780455"
type input "658780455"
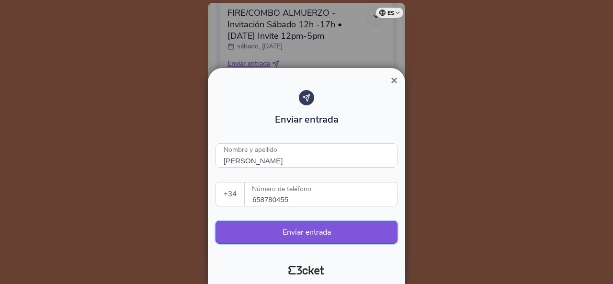
click at [273, 235] on button "Enviar entrada" at bounding box center [306, 232] width 182 height 23
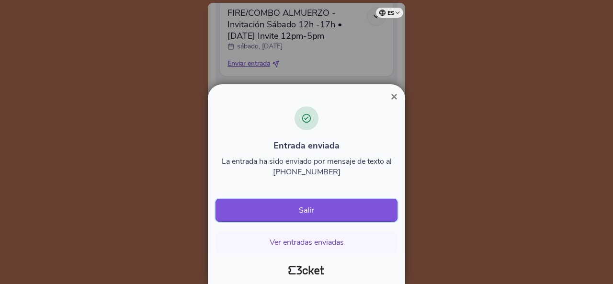
click at [313, 212] on button "Salir" at bounding box center [306, 210] width 182 height 23
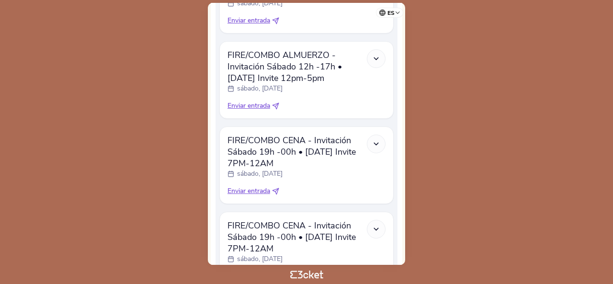
scroll to position [405, 0]
click at [256, 185] on span "Enviar entrada" at bounding box center [248, 190] width 43 height 10
select select "34"
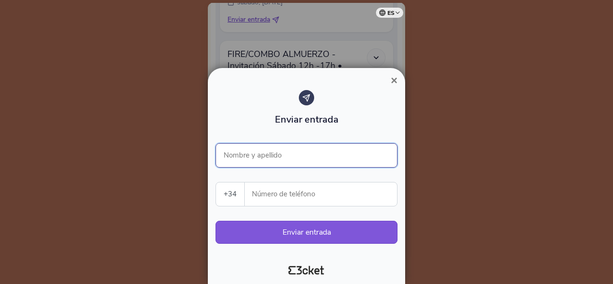
click at [261, 156] on input "Nombre y apellido" at bounding box center [306, 155] width 182 height 24
paste input "[PERSON_NAME]"
type input "[PERSON_NAME]"
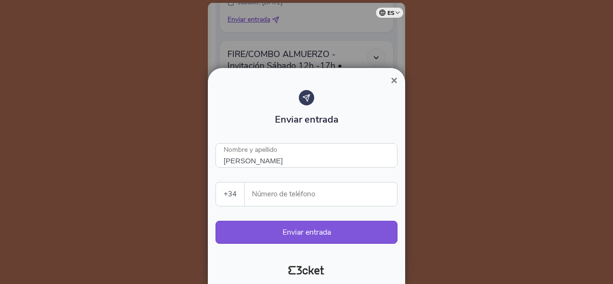
click at [283, 190] on input "Número de teléfono" at bounding box center [324, 193] width 145 height 23
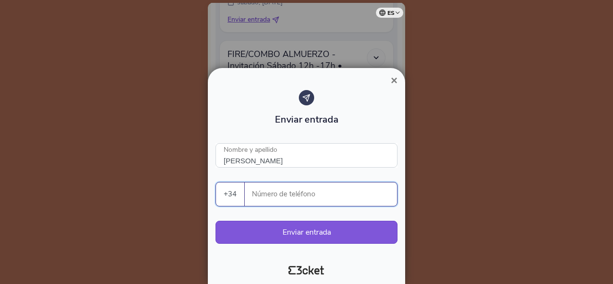
paste input "637212432"
type input "637212432"
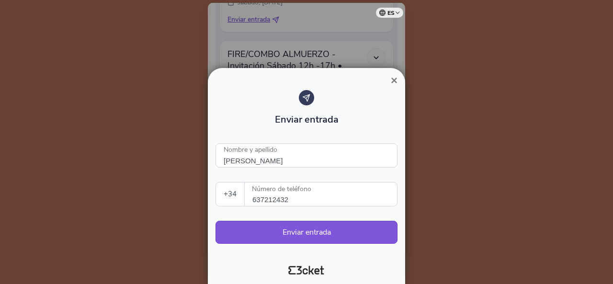
drag, startPoint x: 286, startPoint y: 233, endPoint x: 340, endPoint y: 299, distance: 85.3
click at [340, 283] on html "es Português ([GEOGRAPHIC_DATA]) English Español Catalan [DEMOGRAPHIC_DATA] [PE…" at bounding box center [306, 142] width 613 height 284
click at [263, 229] on button "Enviar entrada" at bounding box center [306, 232] width 182 height 23
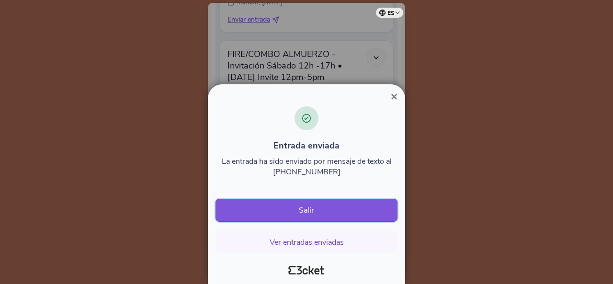
click at [306, 214] on button "Salir" at bounding box center [306, 210] width 182 height 23
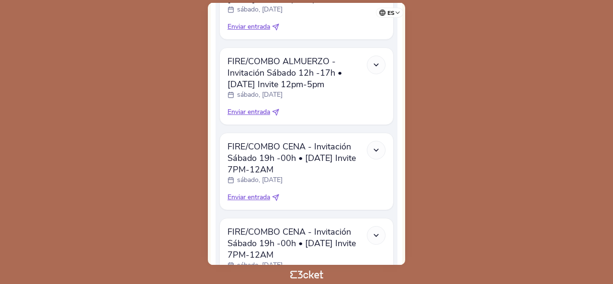
scroll to position [399, 0]
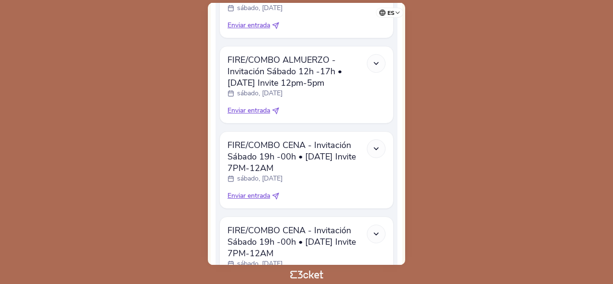
click at [247, 191] on span "Enviar entrada" at bounding box center [248, 196] width 43 height 10
select select "34"
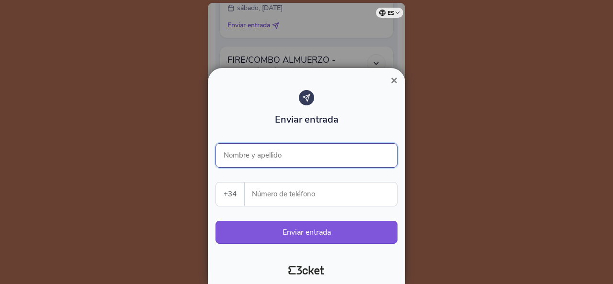
click at [278, 155] on input "Nombre y apellido" at bounding box center [306, 155] width 182 height 24
paste input "Eduardo DIaz 1"
click at [260, 160] on input "[PERSON_NAME]" at bounding box center [306, 155] width 182 height 24
type input "[PERSON_NAME]"
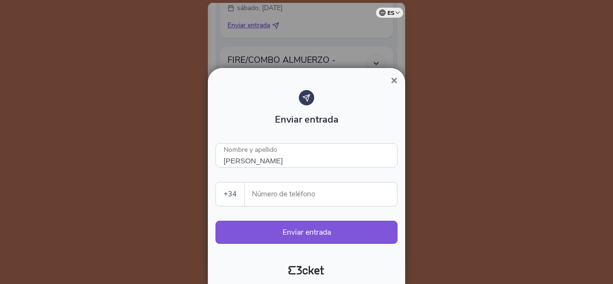
click at [286, 194] on input "Número de teléfono" at bounding box center [324, 193] width 145 height 23
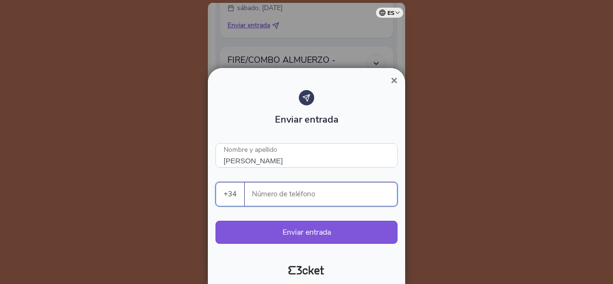
paste input "670922069"
type input "670922069"
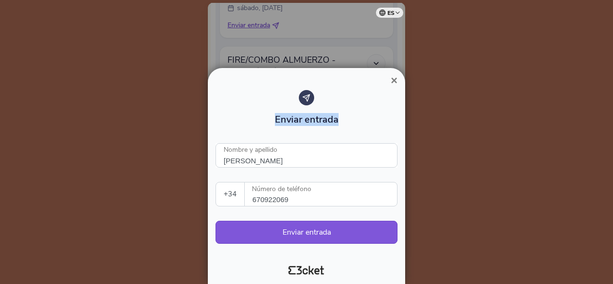
drag, startPoint x: 354, startPoint y: 79, endPoint x: 359, endPoint y: 112, distance: 33.4
click at [359, 112] on div "× Enviar entrada Eduardo Diaz Nombre y apellido +34 Portugal (+351) Spain (+34)…" at bounding box center [306, 176] width 197 height 216
click at [393, 82] on span "×" at bounding box center [394, 80] width 7 height 13
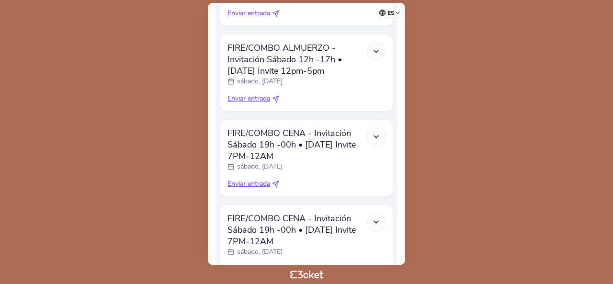
scroll to position [412, 0]
click at [258, 179] on span "Enviar entrada" at bounding box center [248, 184] width 43 height 10
select select "34"
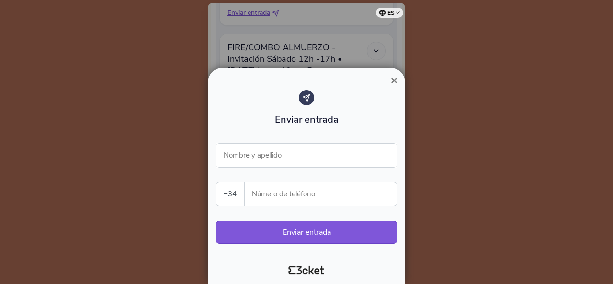
click at [264, 195] on input "Número de teléfono" at bounding box center [324, 193] width 145 height 23
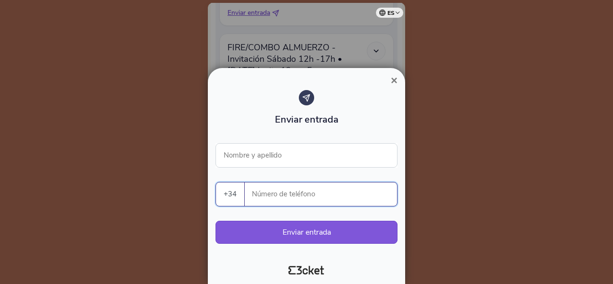
paste input "670922069"
type input "670922069"
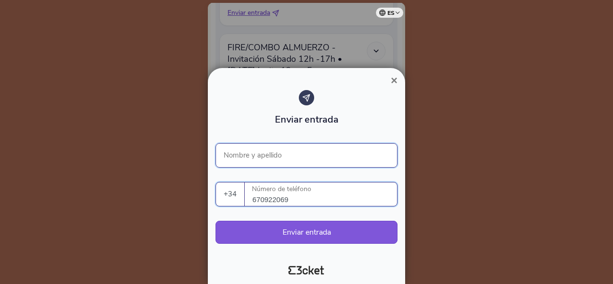
click at [282, 158] on input "Nombre y apellido" at bounding box center [306, 155] width 182 height 24
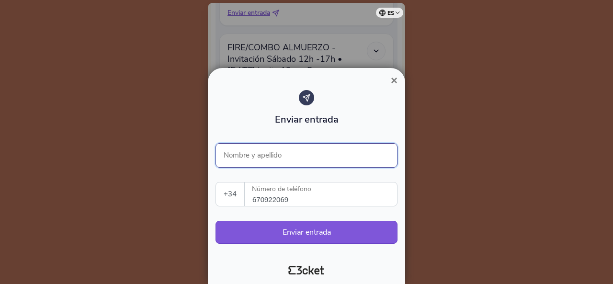
paste input "Eduardo DIa"
type input "Eduardo Diaz"
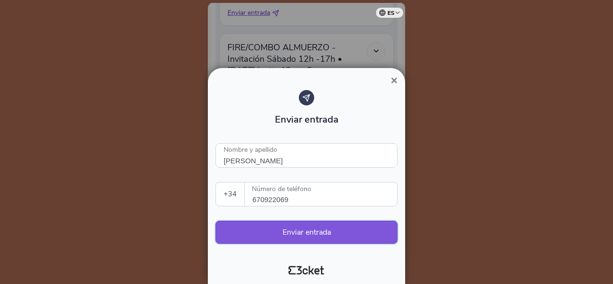
click at [306, 235] on button "Enviar entrada" at bounding box center [306, 232] width 182 height 23
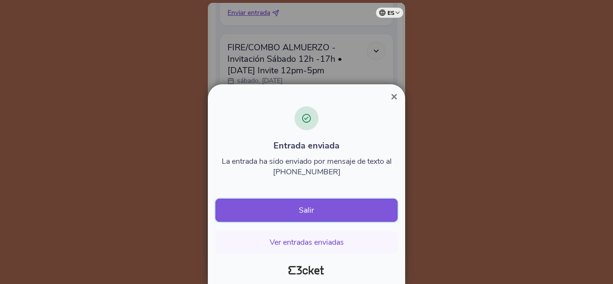
click at [318, 210] on button "Salir" at bounding box center [306, 210] width 182 height 23
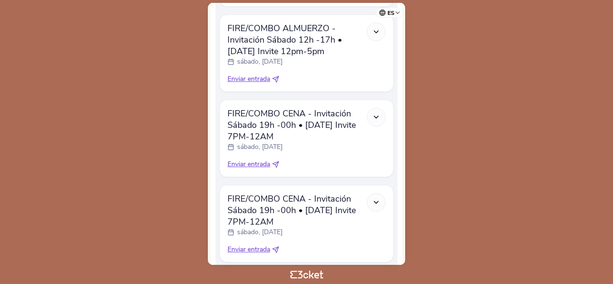
scroll to position [432, 0]
click at [243, 158] on span "Enviar entrada" at bounding box center [248, 163] width 43 height 10
select select "34"
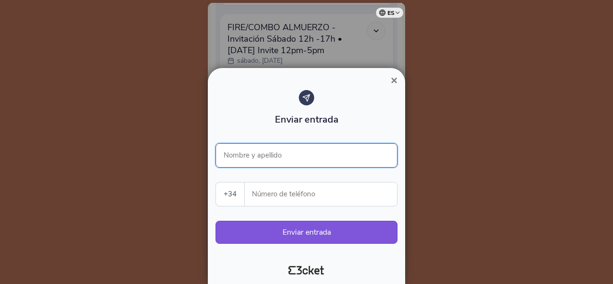
click at [258, 156] on input "Nombre y apellido" at bounding box center [306, 155] width 182 height 24
paste input "[PERSON_NAME]"
type input "[PERSON_NAME]"
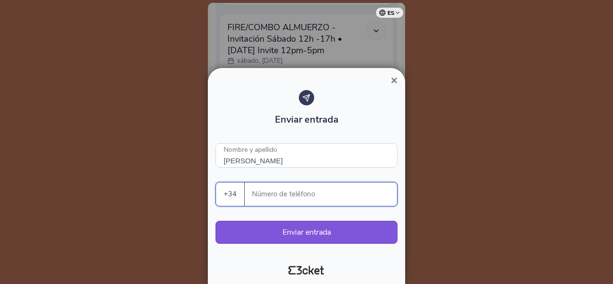
click at [285, 194] on input "Número de teléfono" at bounding box center [324, 193] width 145 height 23
paste input "654910308"
type input "654910308"
click at [296, 230] on button "Enviar entrada" at bounding box center [306, 232] width 182 height 23
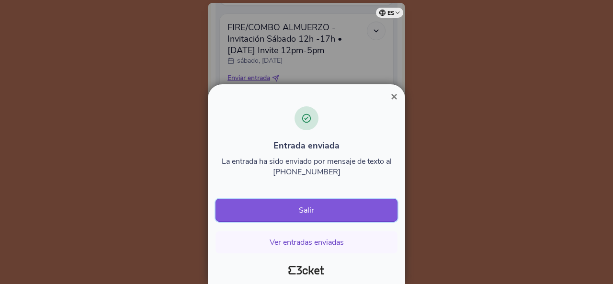
click at [309, 213] on button "Salir" at bounding box center [306, 210] width 182 height 23
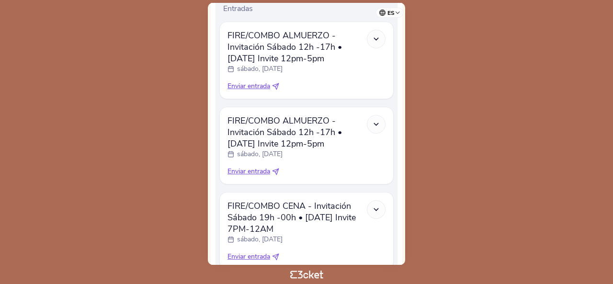
scroll to position [411, 0]
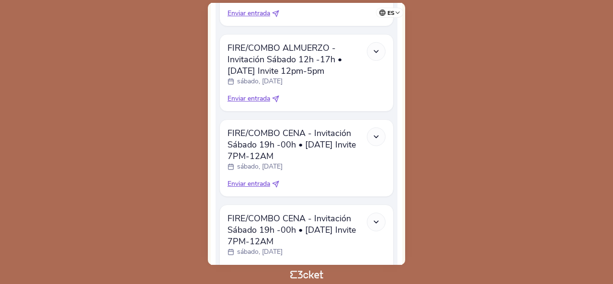
click at [255, 179] on span "Enviar entrada" at bounding box center [248, 184] width 43 height 10
select select "34"
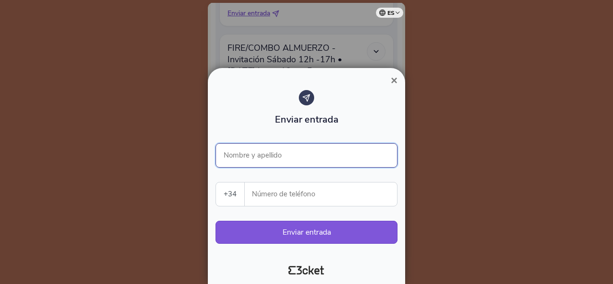
click at [273, 155] on input "Nombre y apellido" at bounding box center [306, 155] width 182 height 24
paste input "[PERSON_NAME]"
type input "[PERSON_NAME]"
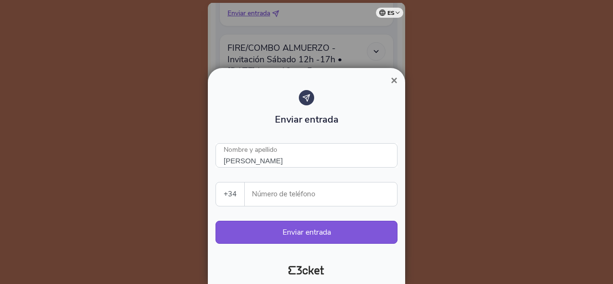
click at [276, 195] on input "Número de teléfono" at bounding box center [324, 193] width 145 height 23
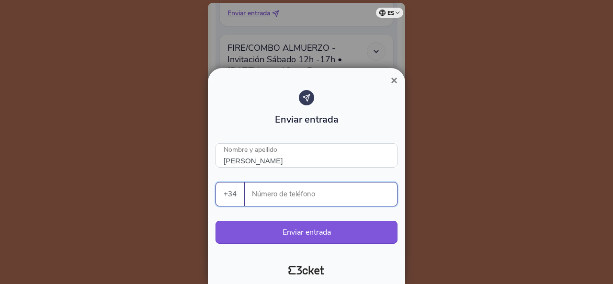
paste input "660308358"
type input "660308358"
click at [295, 230] on button "Enviar entrada" at bounding box center [306, 232] width 182 height 23
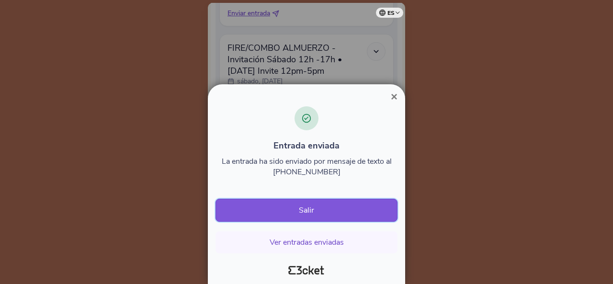
click at [310, 210] on button "Salir" at bounding box center [306, 210] width 182 height 23
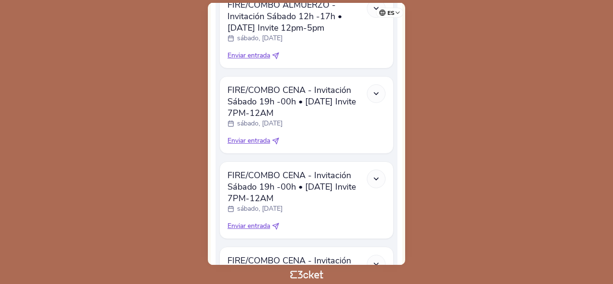
scroll to position [455, 0]
click at [255, 135] on span "Enviar entrada" at bounding box center [248, 140] width 43 height 10
select select "34"
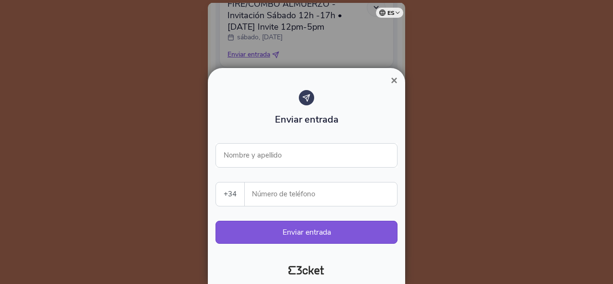
click at [273, 191] on input "Número de teléfono" at bounding box center [324, 193] width 145 height 23
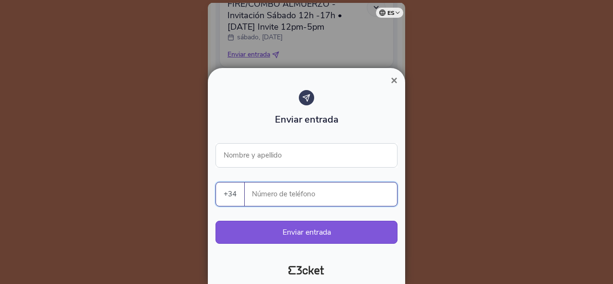
paste input "678754308"
type input "678754308"
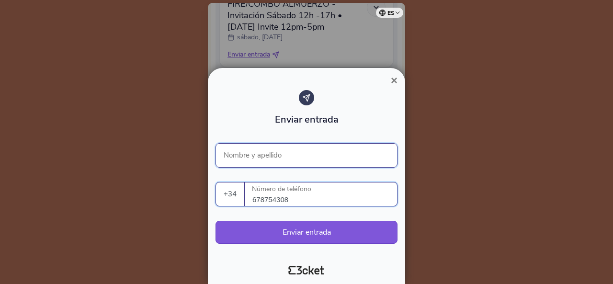
click at [266, 157] on input "Nombre y apellido" at bounding box center [306, 155] width 182 height 24
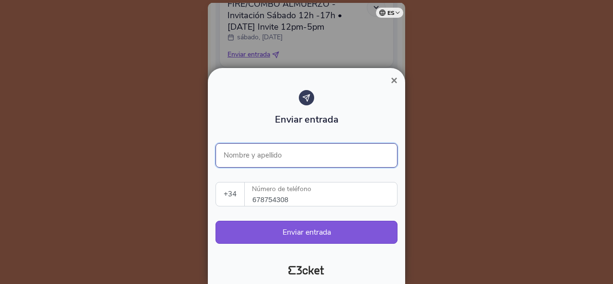
paste input "Mario Saez"
type input "Mario Saez"
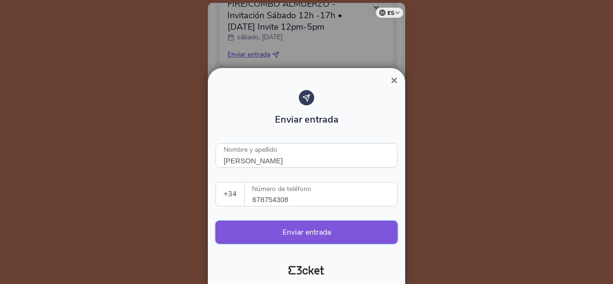
click at [300, 235] on button "Enviar entrada" at bounding box center [306, 232] width 182 height 23
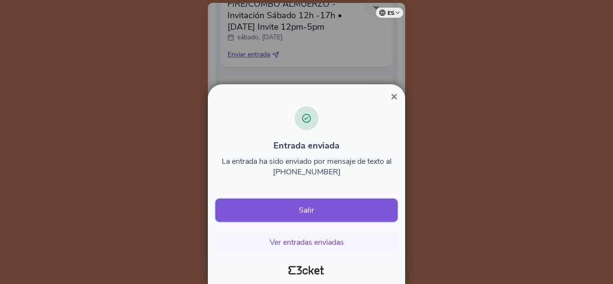
click at [319, 206] on button "Salir" at bounding box center [306, 210] width 182 height 23
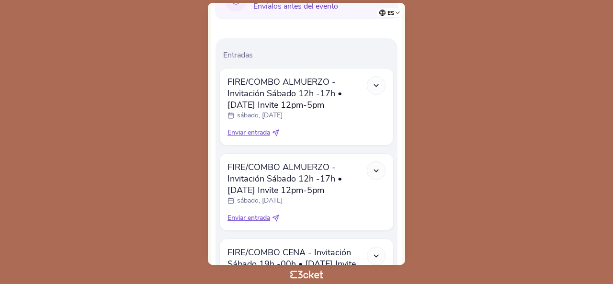
scroll to position [293, 0]
click at [261, 127] on span "Enviar entrada" at bounding box center [248, 132] width 43 height 10
select select "34"
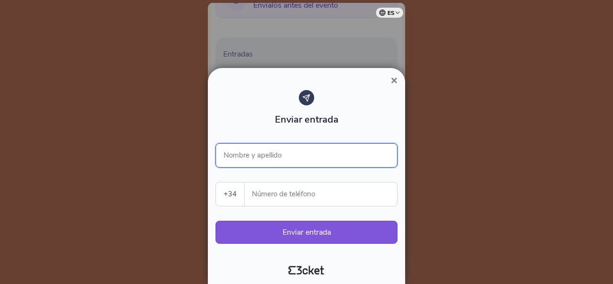
click at [272, 157] on input "Nombre y apellido" at bounding box center [306, 155] width 182 height 24
type input "[PERSON_NAME] [PERSON_NAME]"
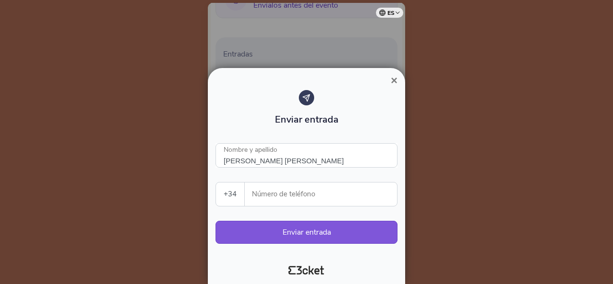
click at [424, 156] on div at bounding box center [306, 142] width 613 height 284
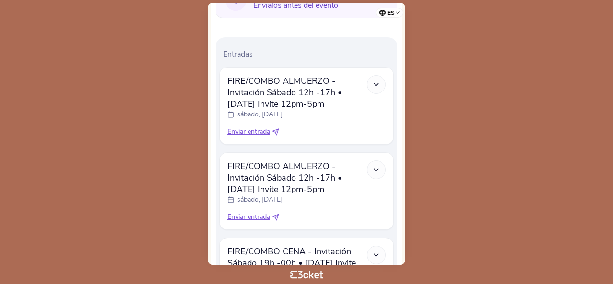
click at [246, 127] on span "Enviar entrada" at bounding box center [248, 132] width 43 height 10
select select "34"
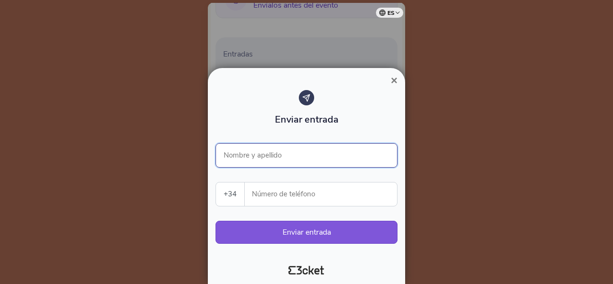
click at [266, 163] on input "Nombre y apellido" at bounding box center [306, 155] width 182 height 24
type input "[PERSON_NAME] [PERSON_NAME]"
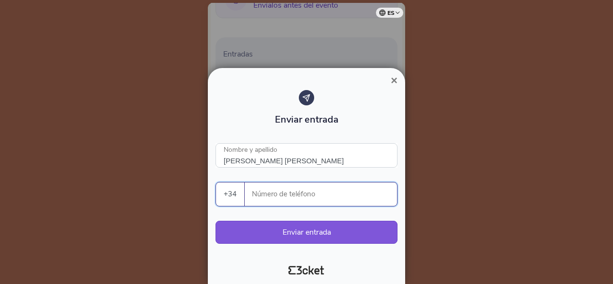
click at [253, 198] on input "Número de teléfono" at bounding box center [324, 193] width 145 height 23
type input "644465342"
click at [450, 188] on div at bounding box center [306, 142] width 613 height 284
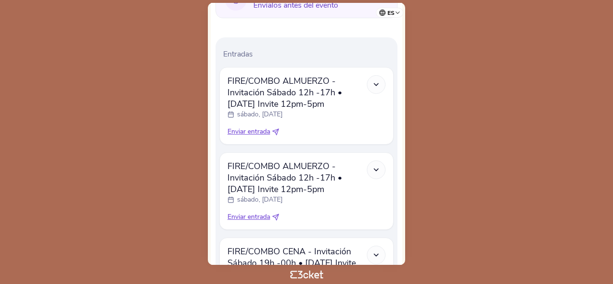
click at [255, 127] on span "Enviar entrada" at bounding box center [248, 132] width 43 height 10
select select "34"
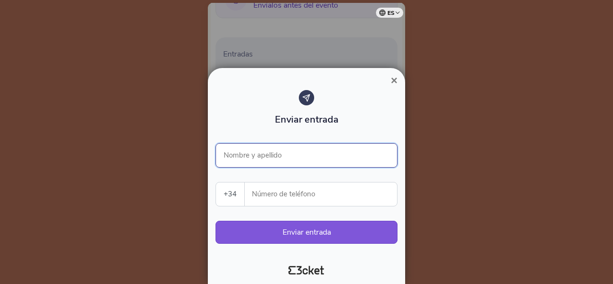
click at [275, 153] on input "Nombre y apellido" at bounding box center [306, 155] width 182 height 24
type input "[PERSON_NAME] [PERSON_NAME]"
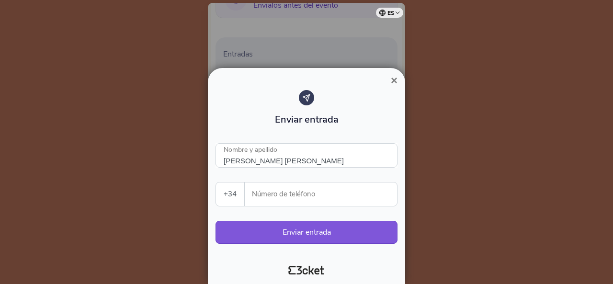
click at [429, 171] on div at bounding box center [306, 142] width 613 height 284
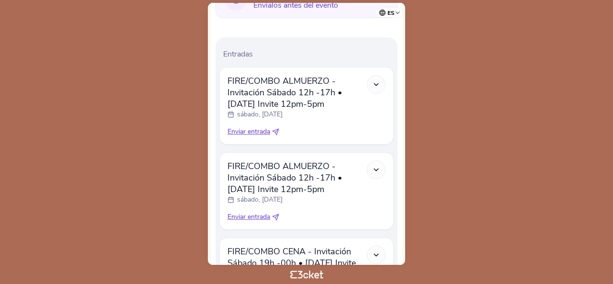
click at [261, 127] on span "Enviar entrada" at bounding box center [248, 132] width 43 height 10
select select "34"
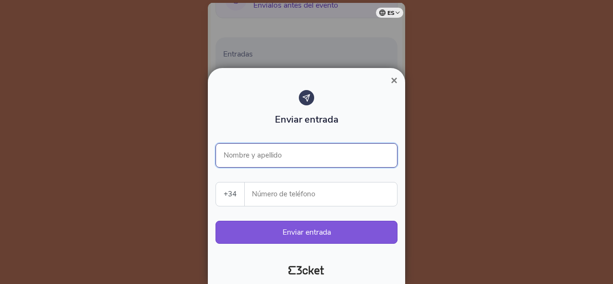
click at [265, 153] on input "Nombre y apellido" at bounding box center [306, 155] width 182 height 24
type input "[PERSON_NAME] [PERSON_NAME]"
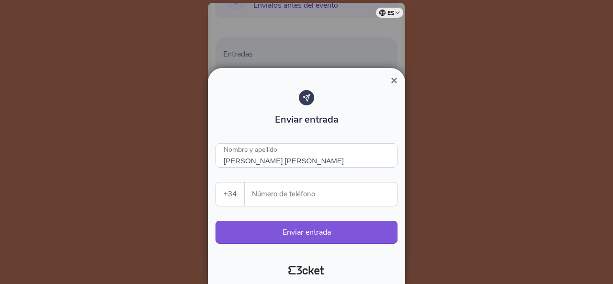
click at [254, 194] on input "Número de teléfono" at bounding box center [324, 193] width 145 height 23
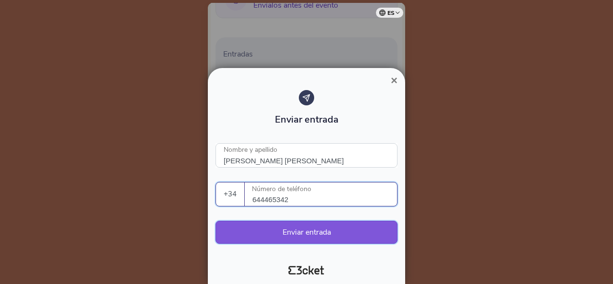
type input "644465342"
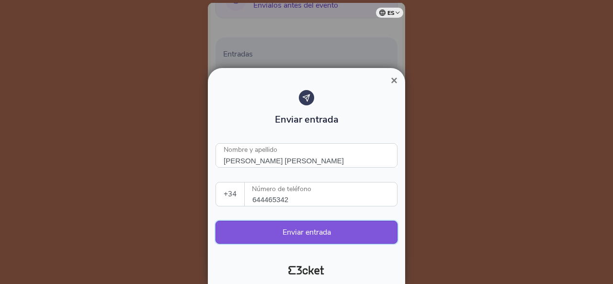
click at [302, 234] on button "Enviar entrada" at bounding box center [306, 232] width 182 height 23
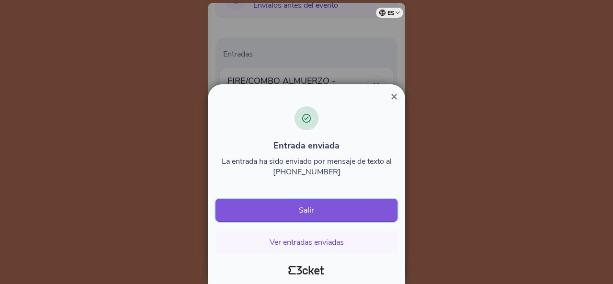
click at [311, 208] on button "Salir" at bounding box center [306, 210] width 182 height 23
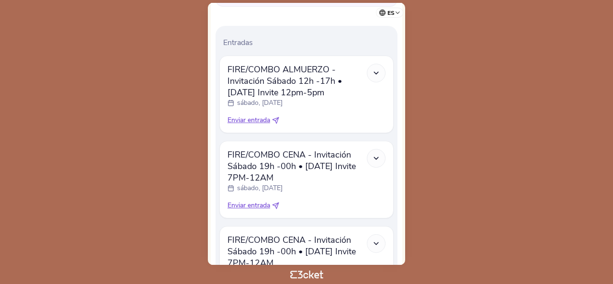
scroll to position [305, 0]
click at [254, 115] on span "Enviar entrada" at bounding box center [248, 120] width 43 height 10
select select "34"
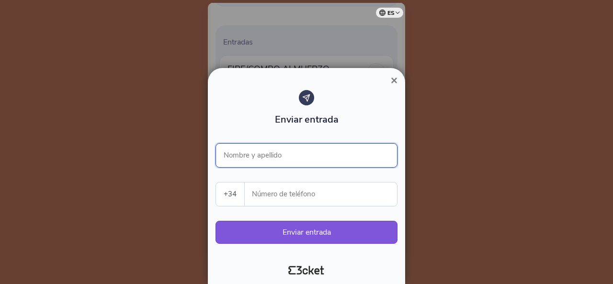
click at [289, 159] on input "Nombre y apellido" at bounding box center [306, 155] width 182 height 24
type input "[PERSON_NAME]"
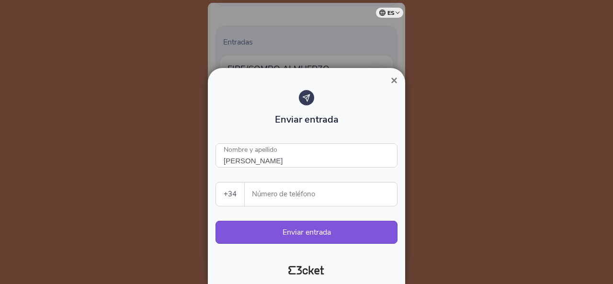
click at [300, 194] on input "Número de teléfono" at bounding box center [324, 193] width 145 height 23
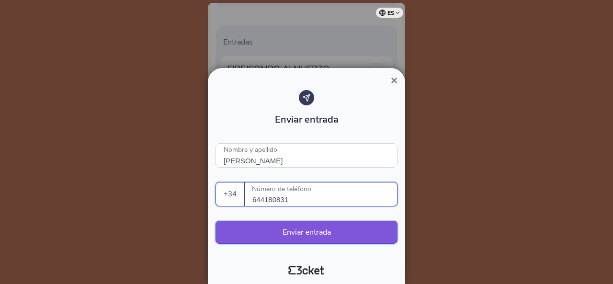
type input "644180831"
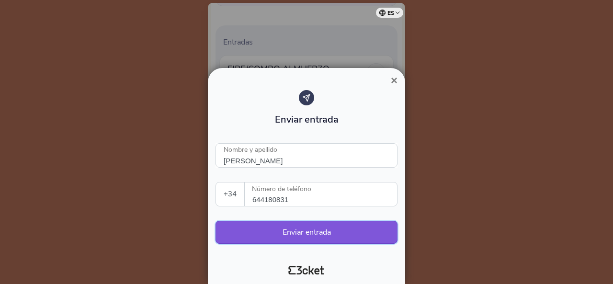
click at [366, 232] on button "Enviar entrada" at bounding box center [306, 232] width 182 height 23
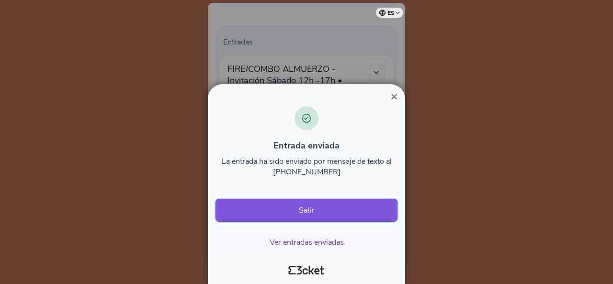
click at [368, 213] on button "Salir" at bounding box center [306, 210] width 182 height 23
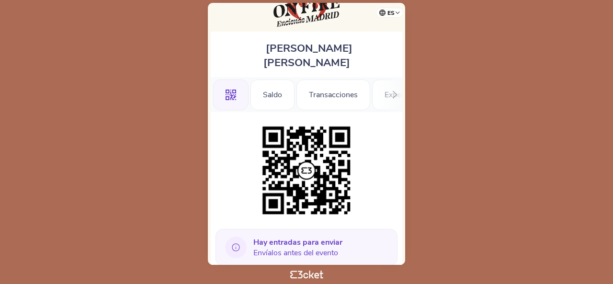
scroll to position [39, 0]
